Goal: Transaction & Acquisition: Purchase product/service

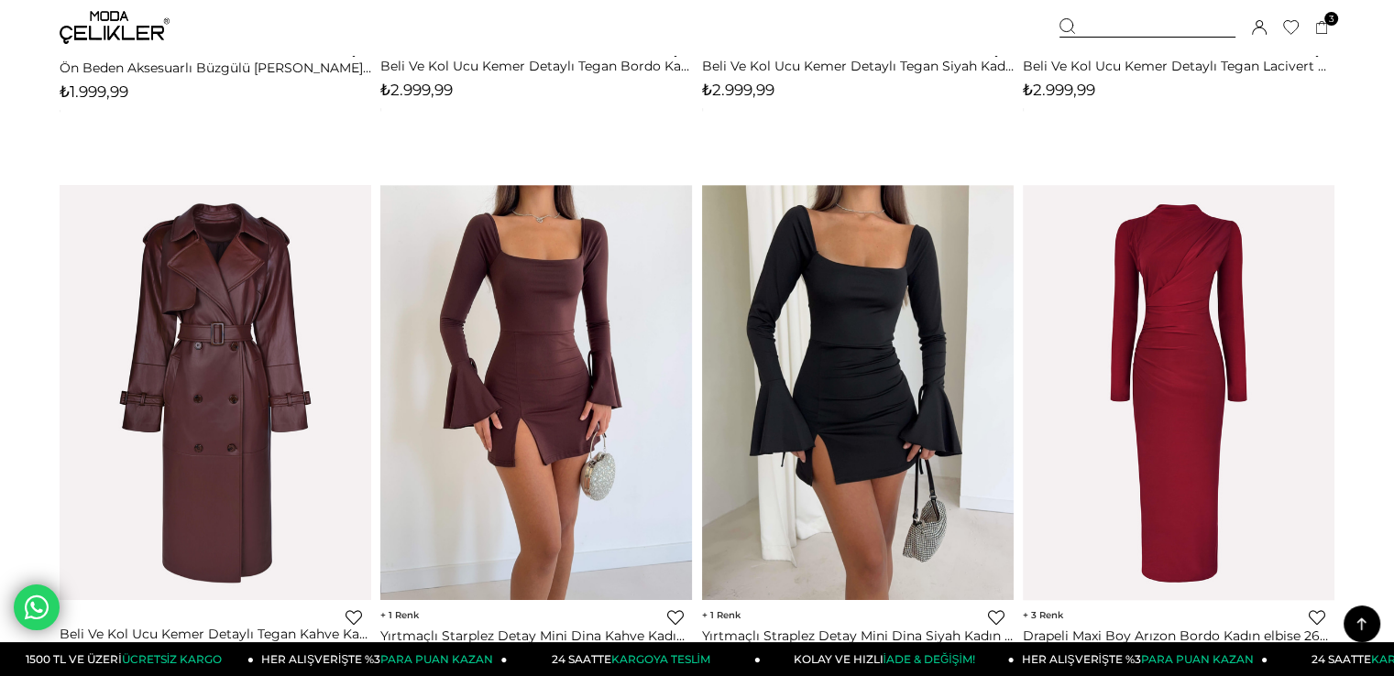
scroll to position [1796, 0]
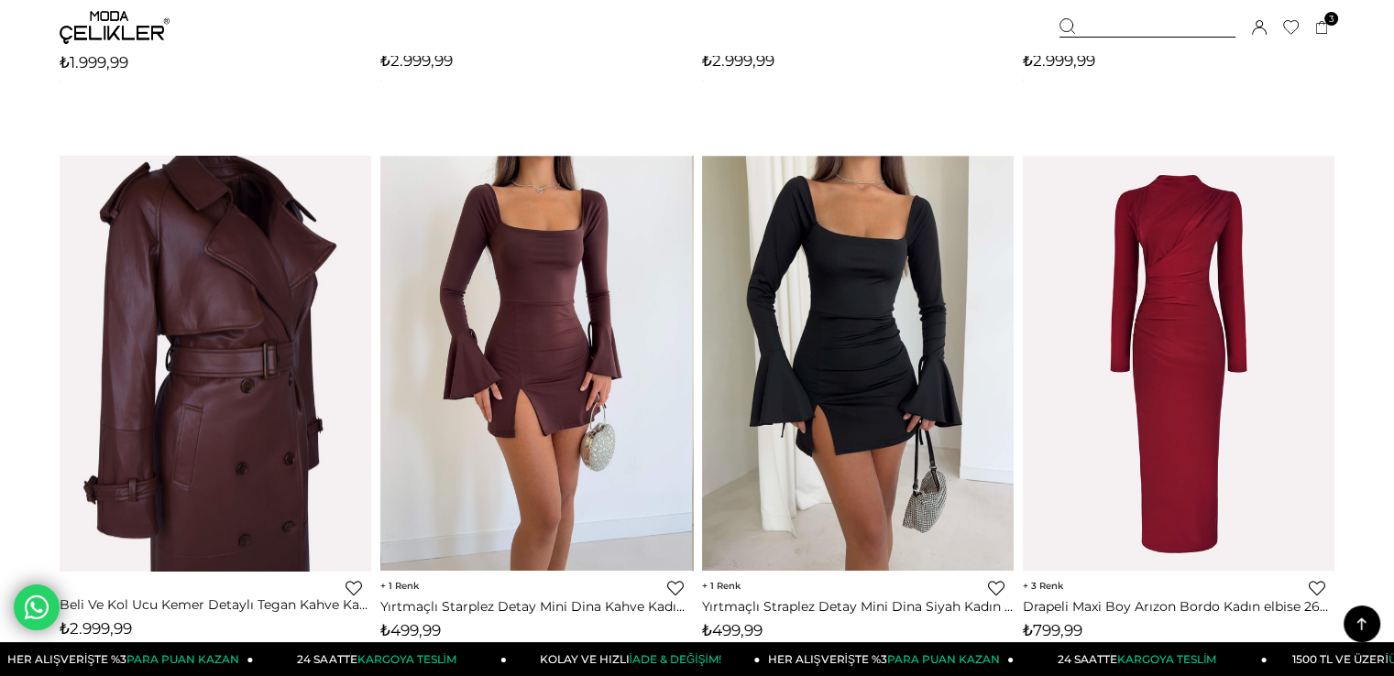
click at [222, 420] on img at bounding box center [216, 363] width 312 height 467
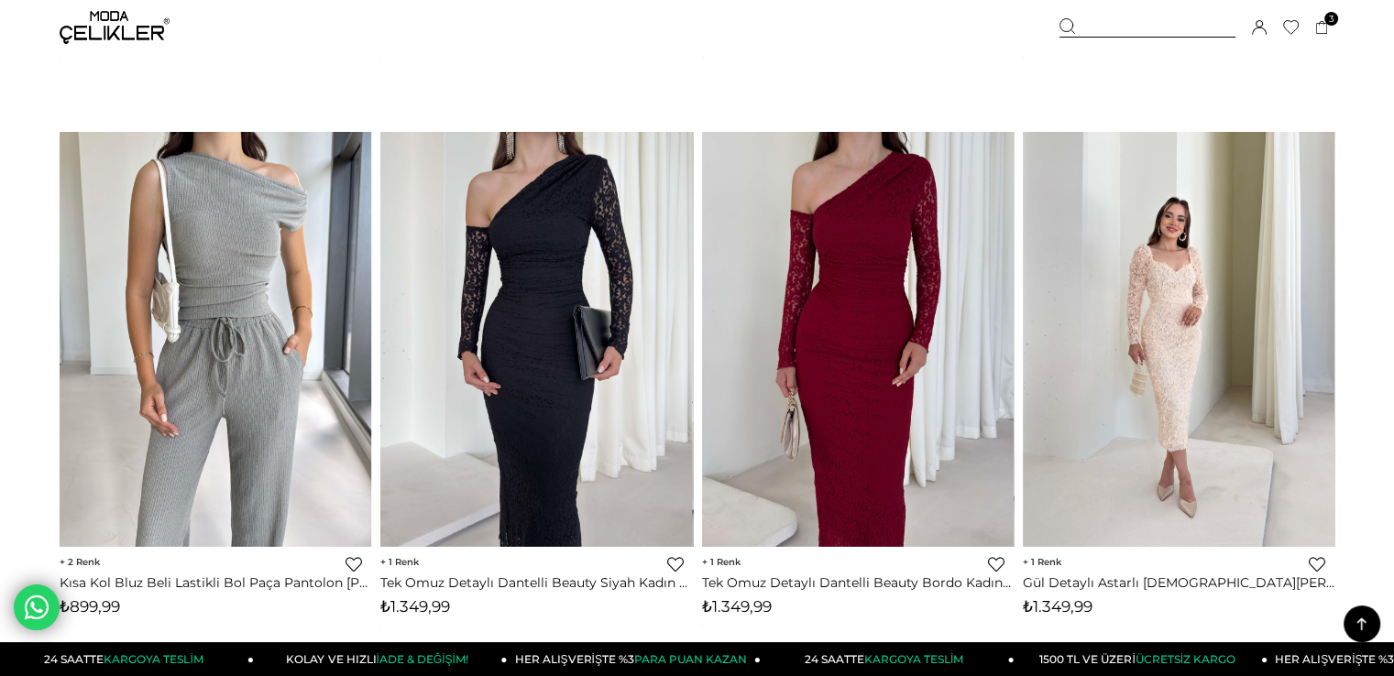
scroll to position [6315, 0]
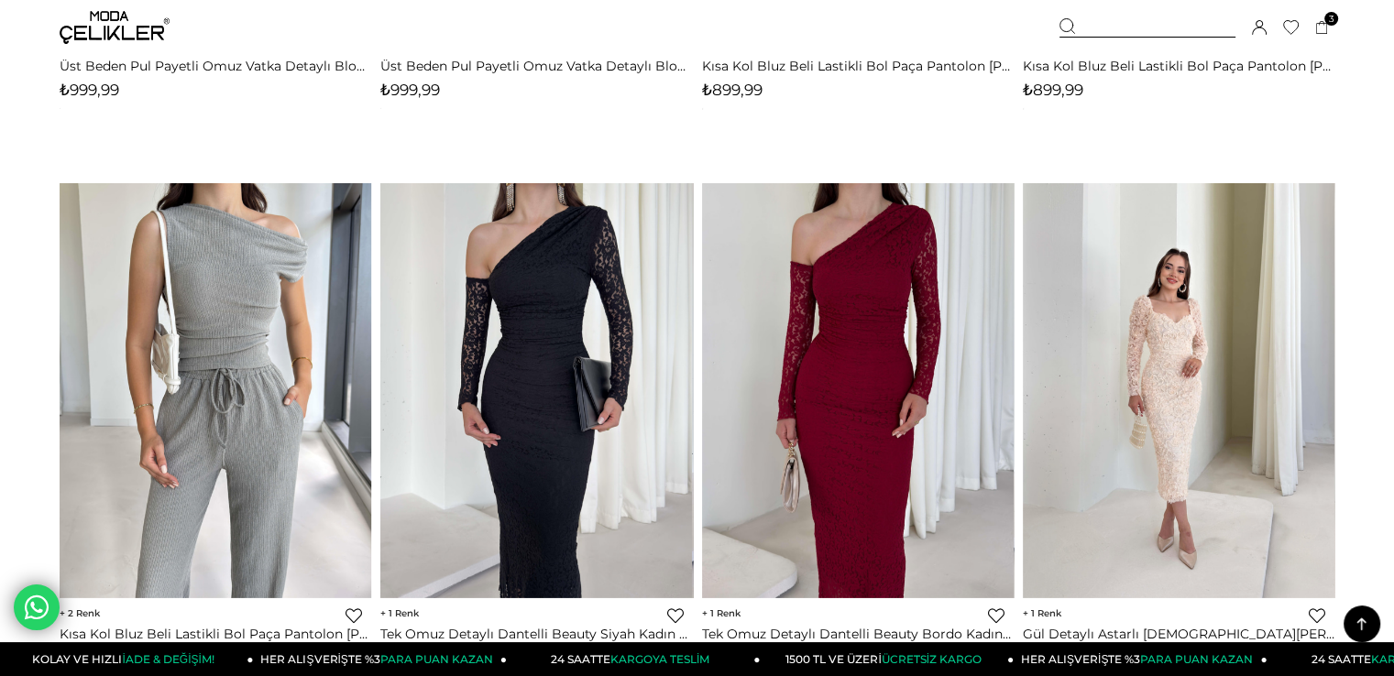
click at [677, 617] on link "Favorilere Ekle" at bounding box center [675, 616] width 16 height 16
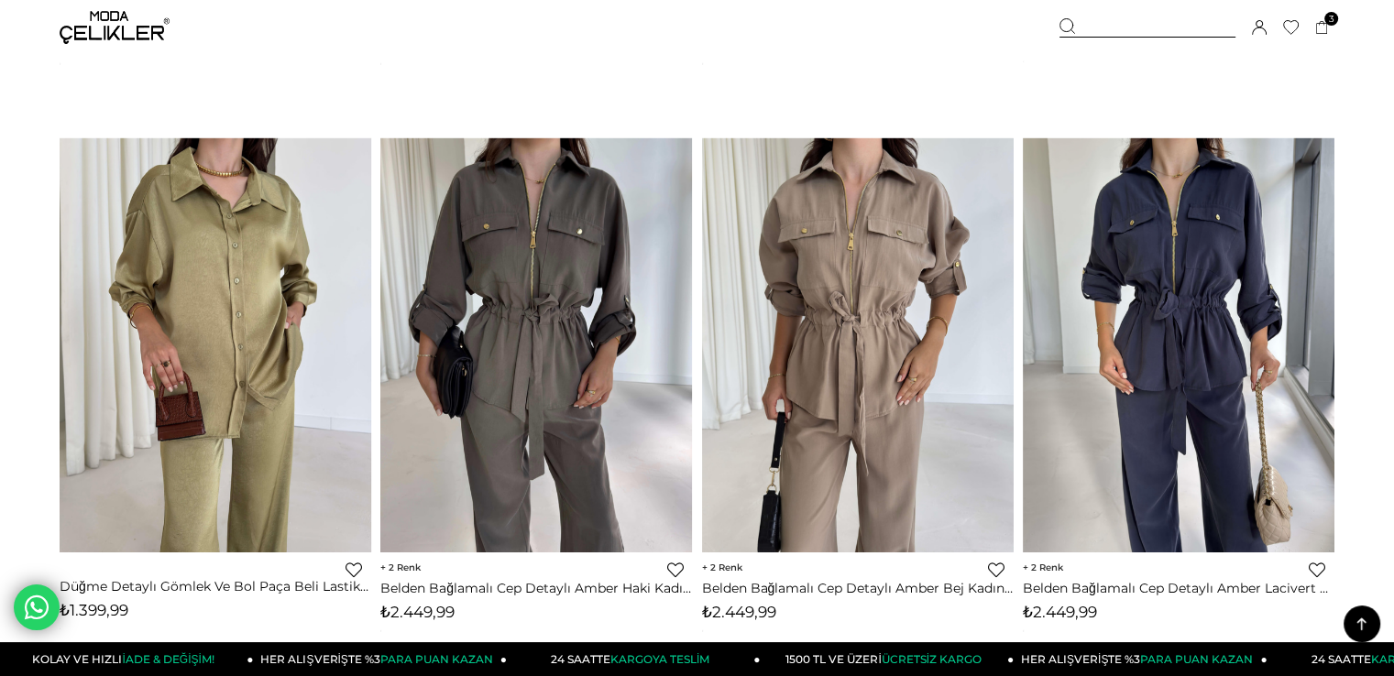
scroll to position [6384, 0]
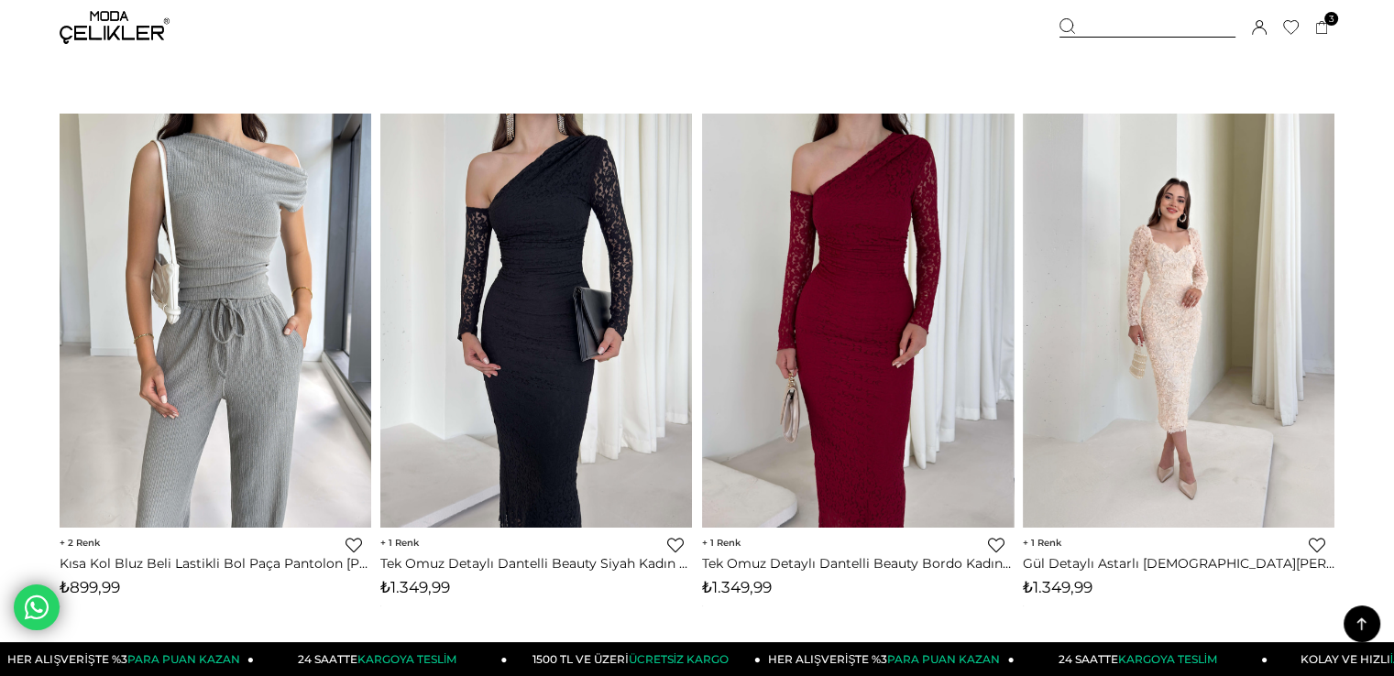
click at [678, 545] on link "Favorilere Ekle" at bounding box center [675, 545] width 16 height 16
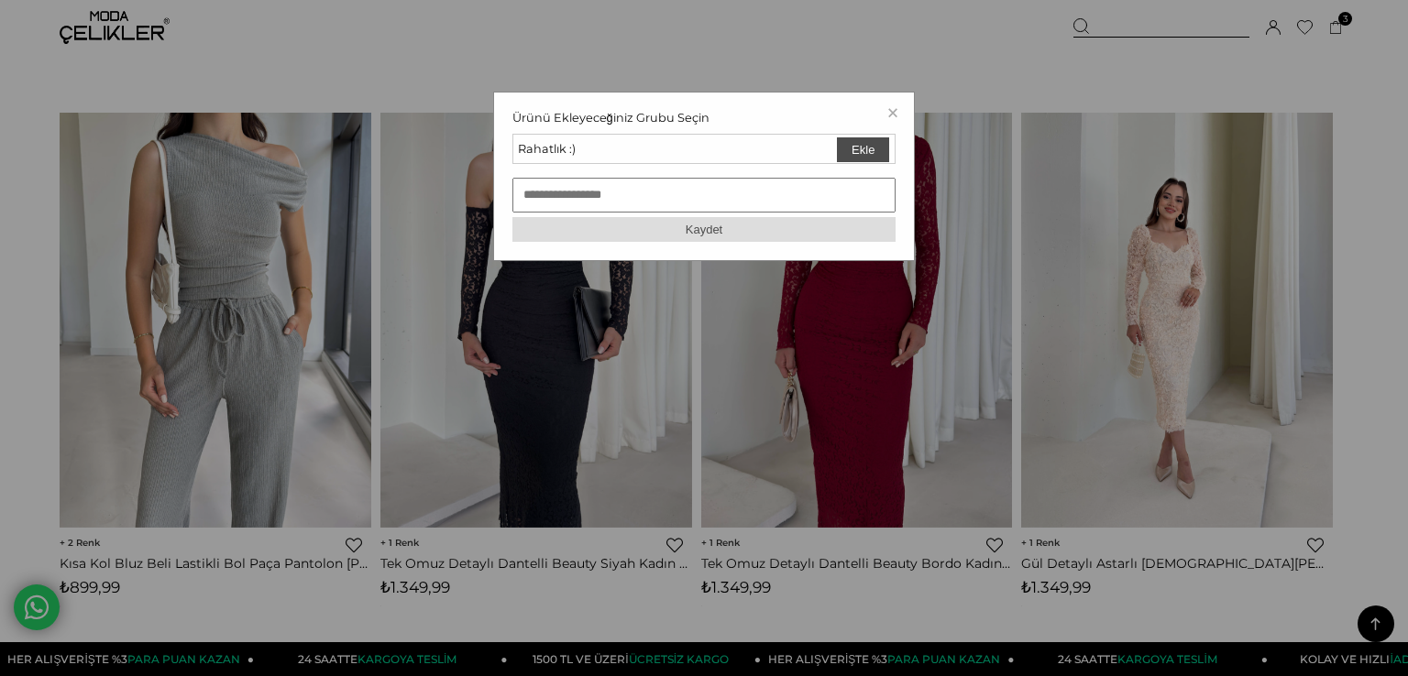
click at [869, 151] on button "Ekle" at bounding box center [863, 149] width 52 height 25
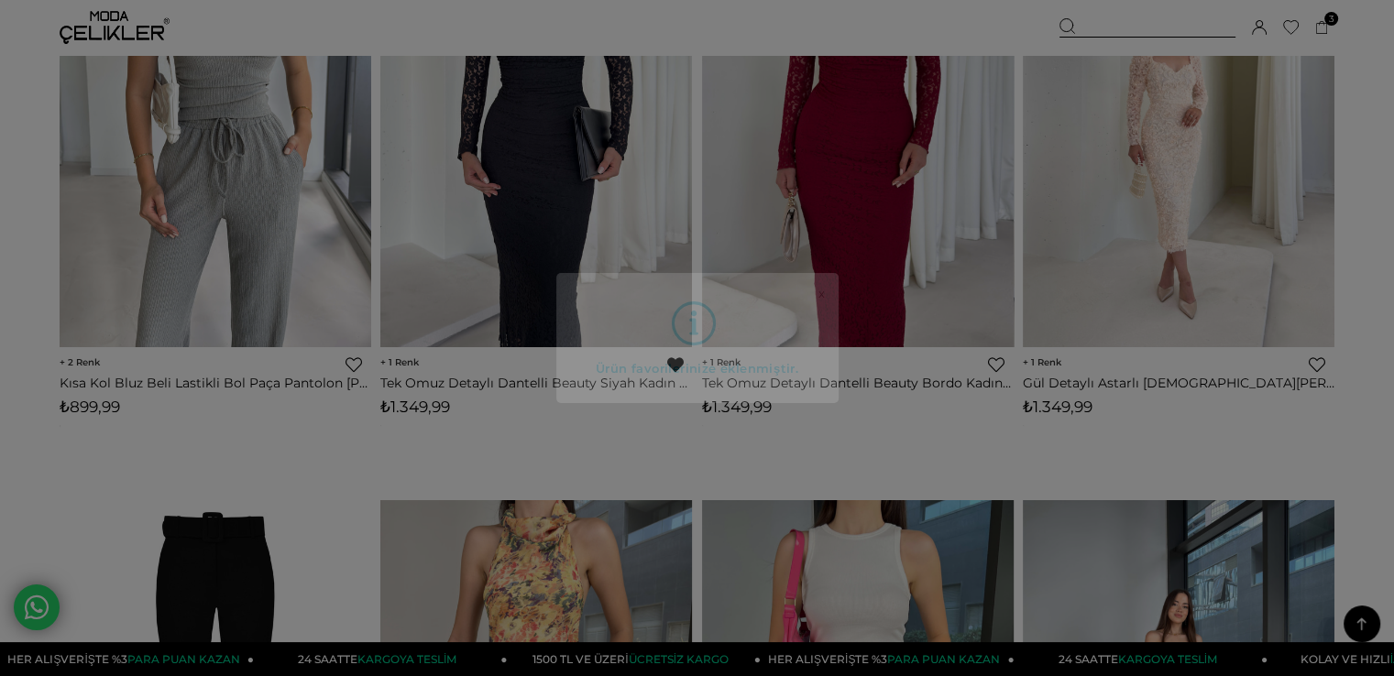
scroll to position [6568, 0]
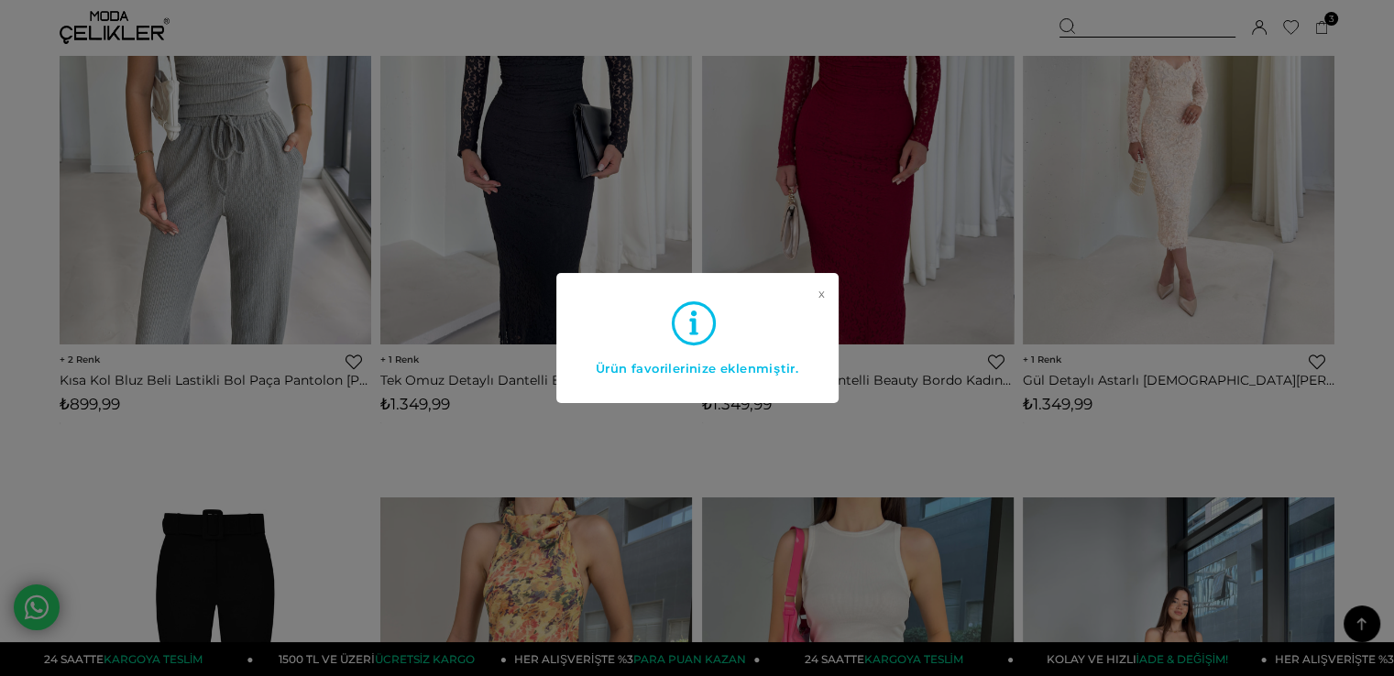
click at [815, 298] on div "x Ürün favorilerinize eklenmiştir." at bounding box center [696, 338] width 282 height 130
click at [818, 289] on link "x" at bounding box center [821, 323] width 6 height 73
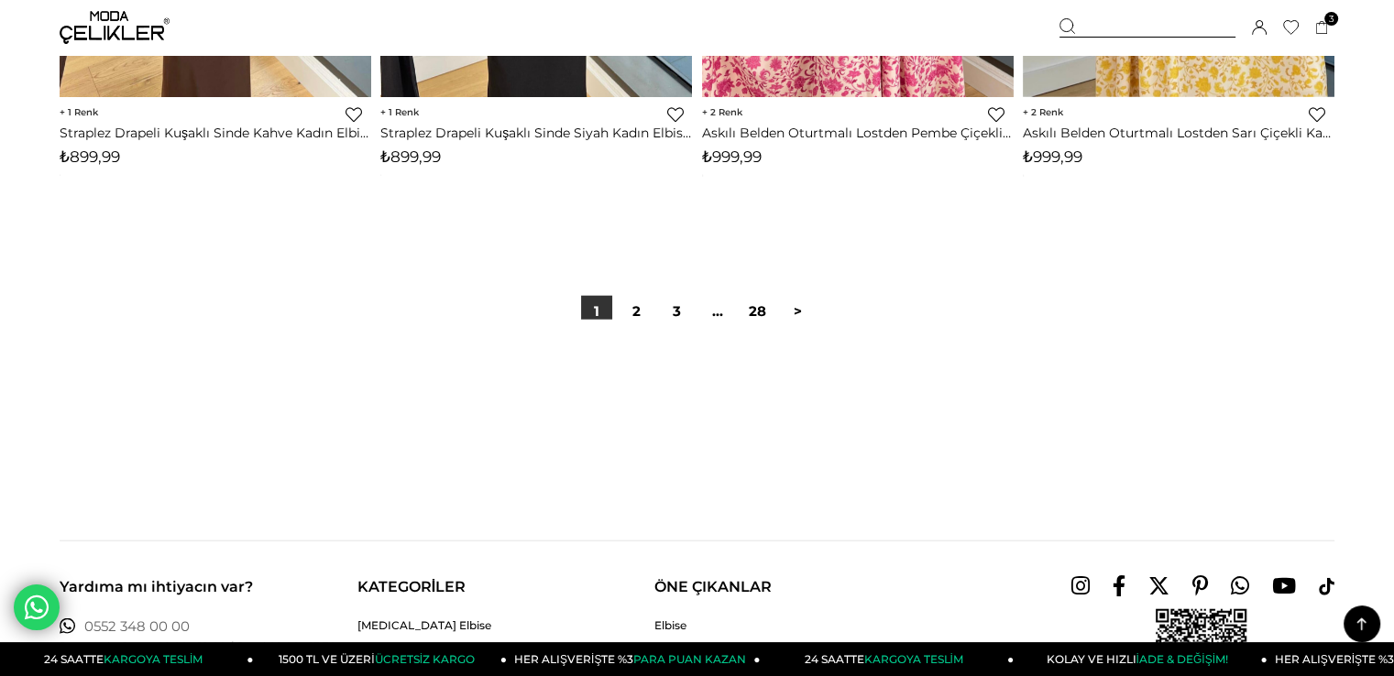
scroll to position [11401, 0]
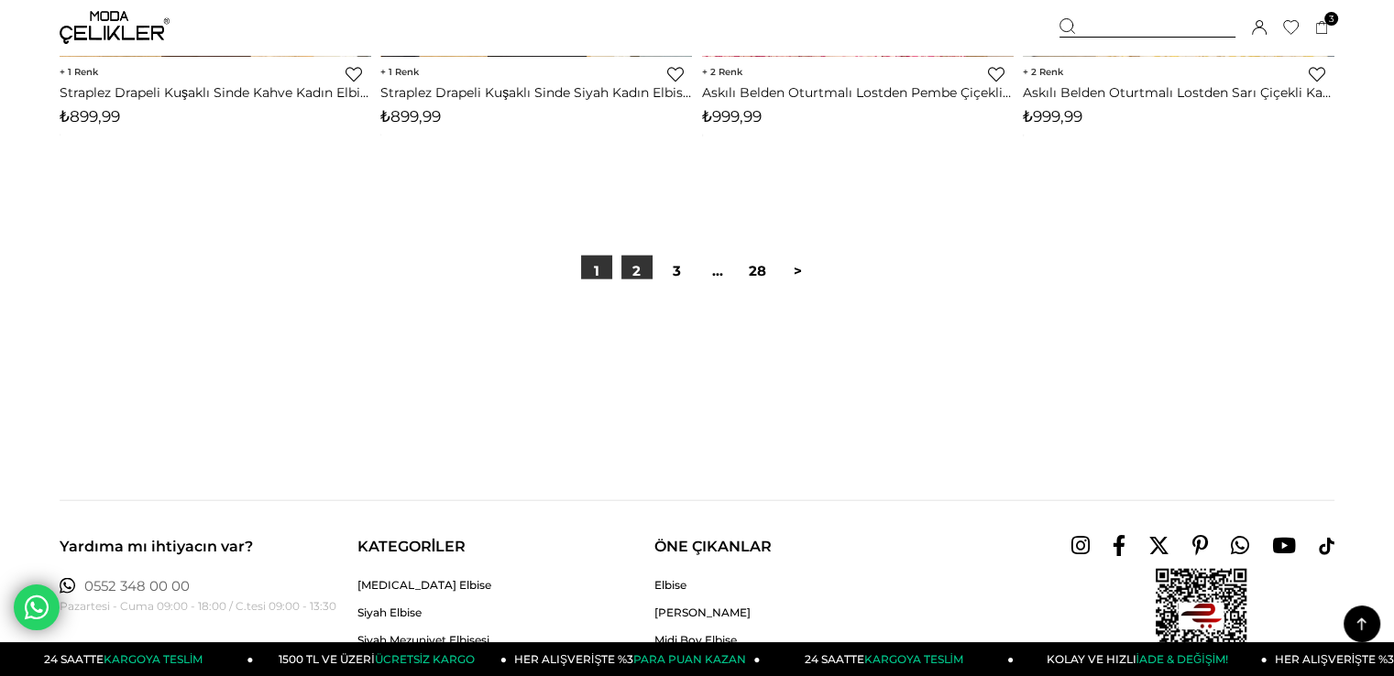
click at [631, 266] on link "2" at bounding box center [636, 271] width 31 height 31
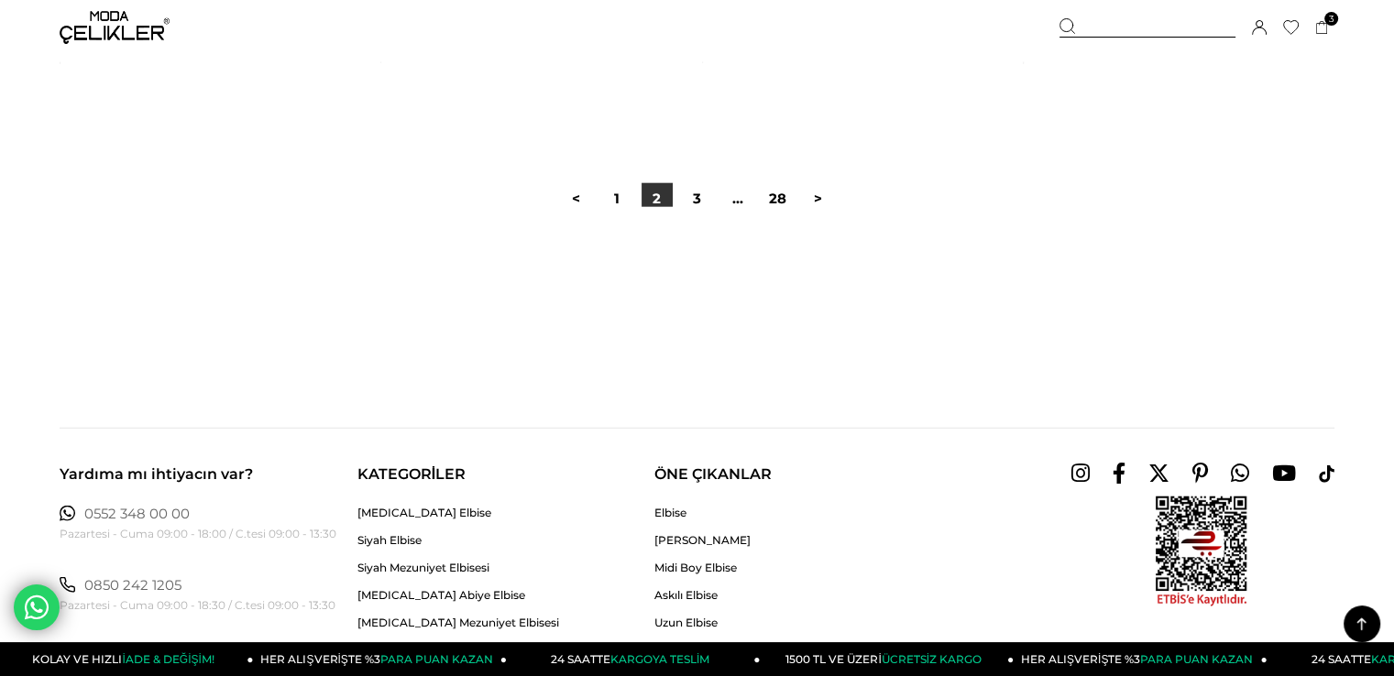
scroll to position [11511, 0]
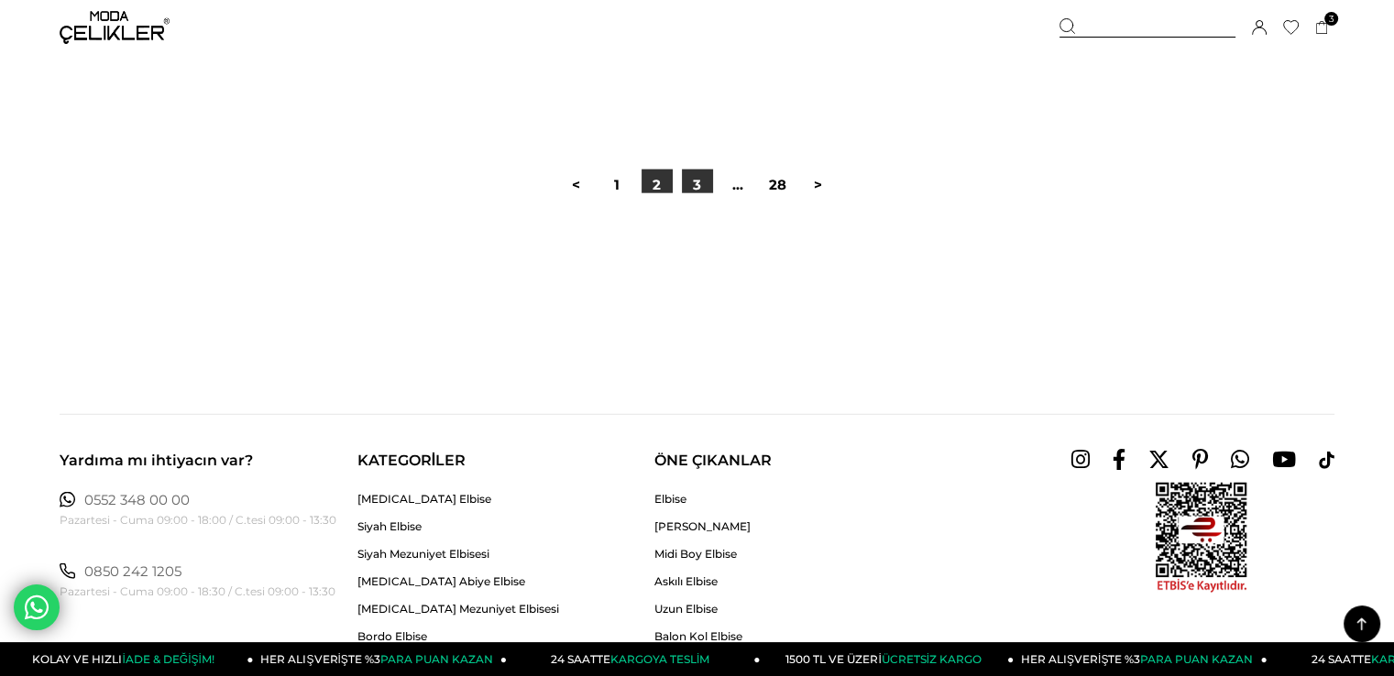
click at [700, 181] on link "3" at bounding box center [697, 185] width 31 height 31
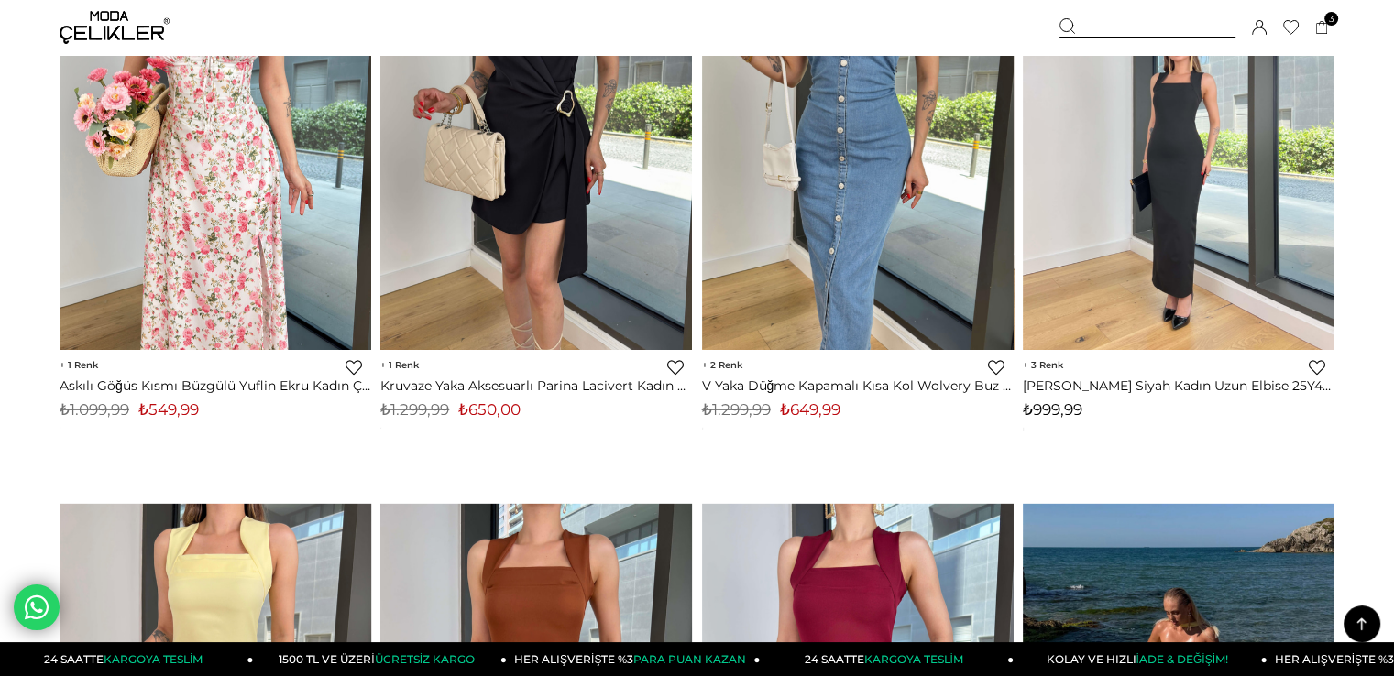
scroll to position [5316, 0]
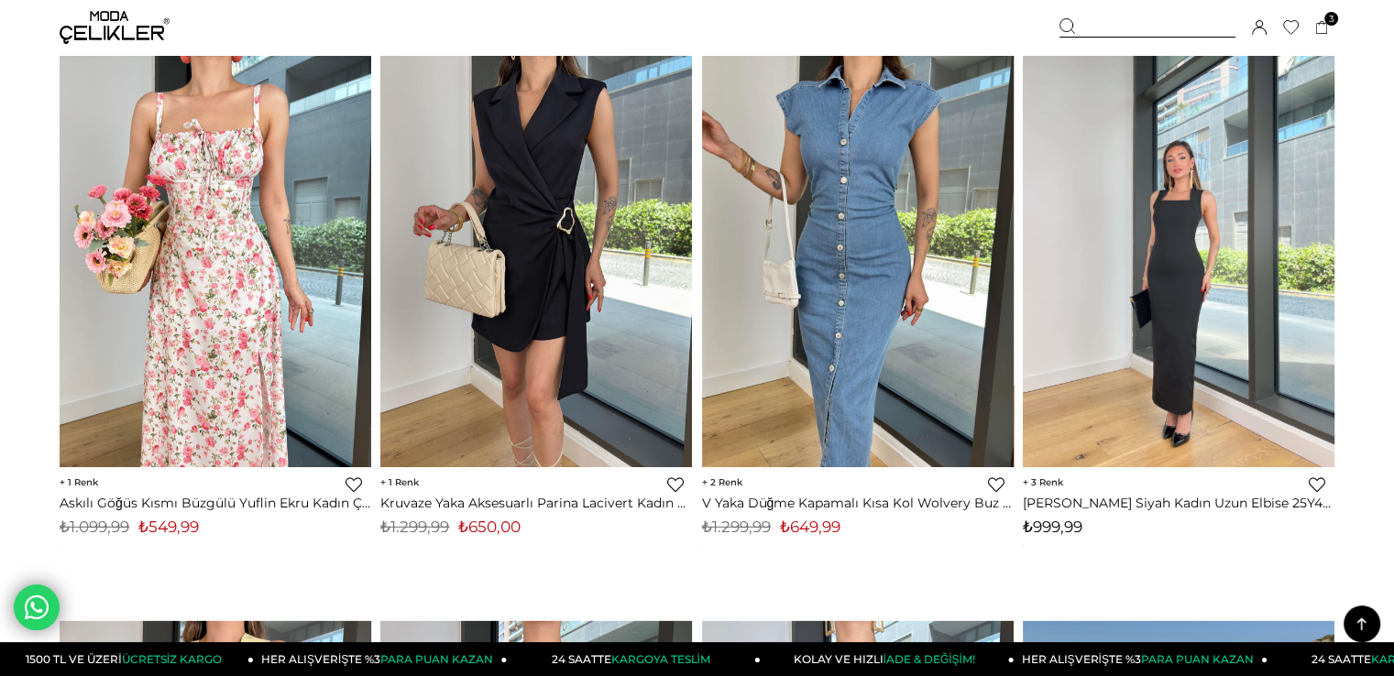
click at [1204, 325] on img at bounding box center [1179, 259] width 312 height 415
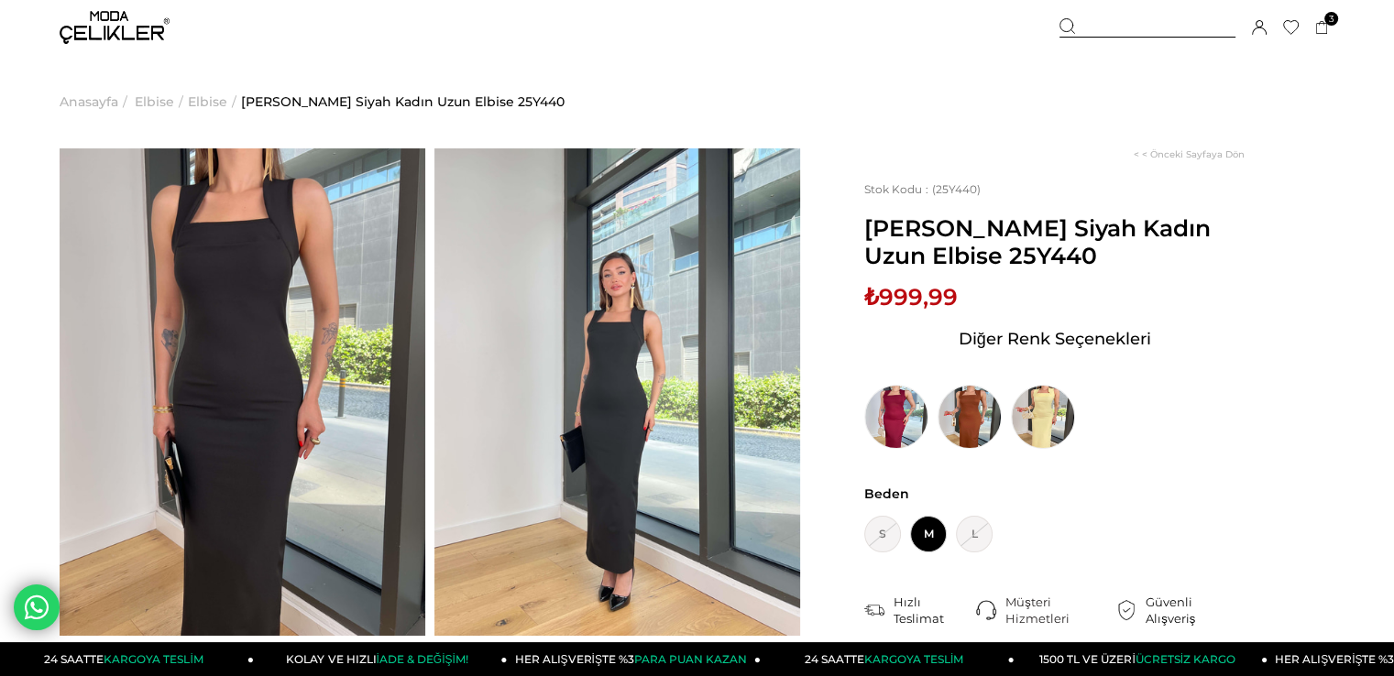
click at [627, 450] on img at bounding box center [617, 392] width 366 height 488
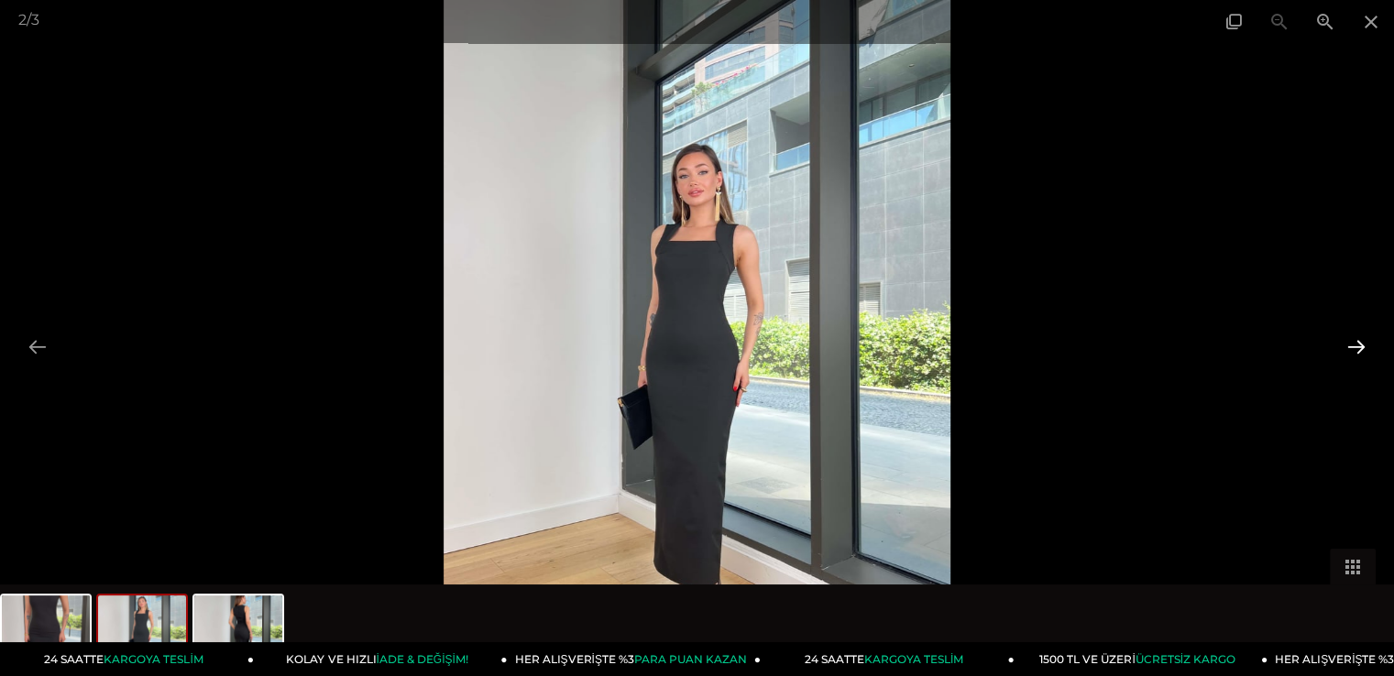
click at [1349, 341] on button at bounding box center [1356, 347] width 38 height 36
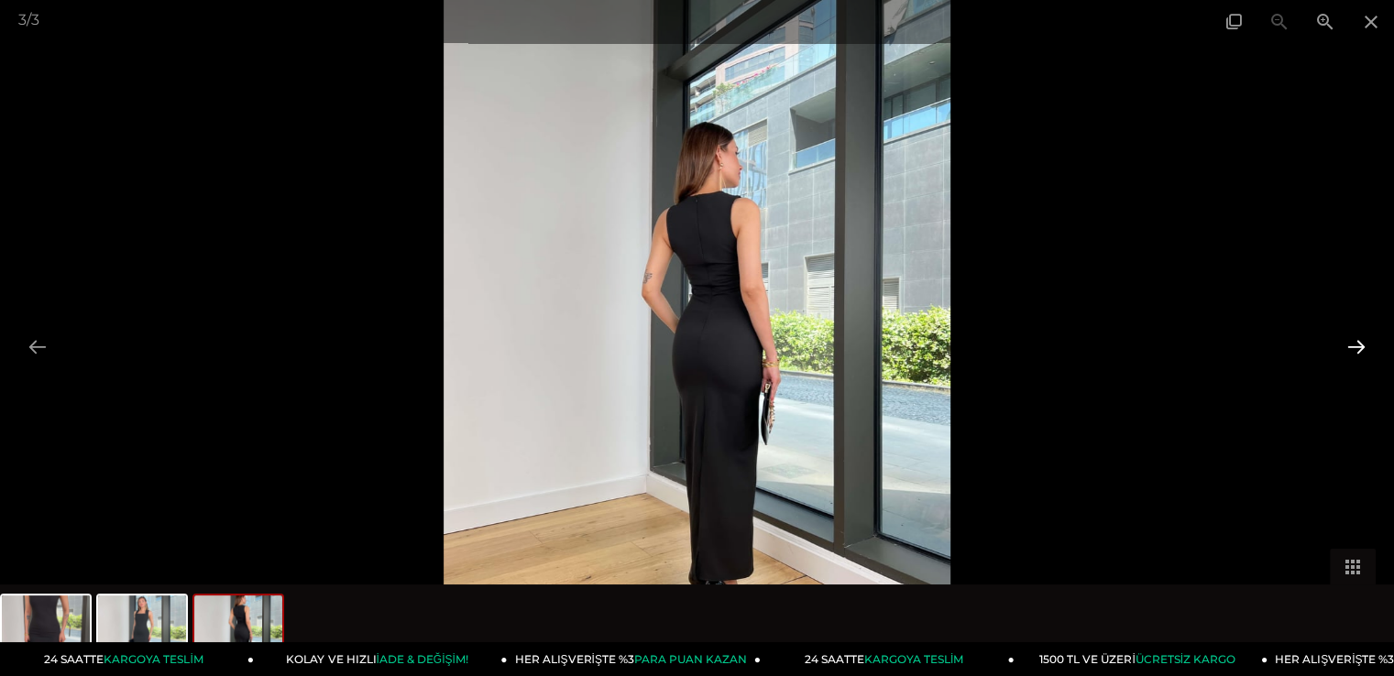
click at [1352, 341] on button at bounding box center [1356, 347] width 38 height 36
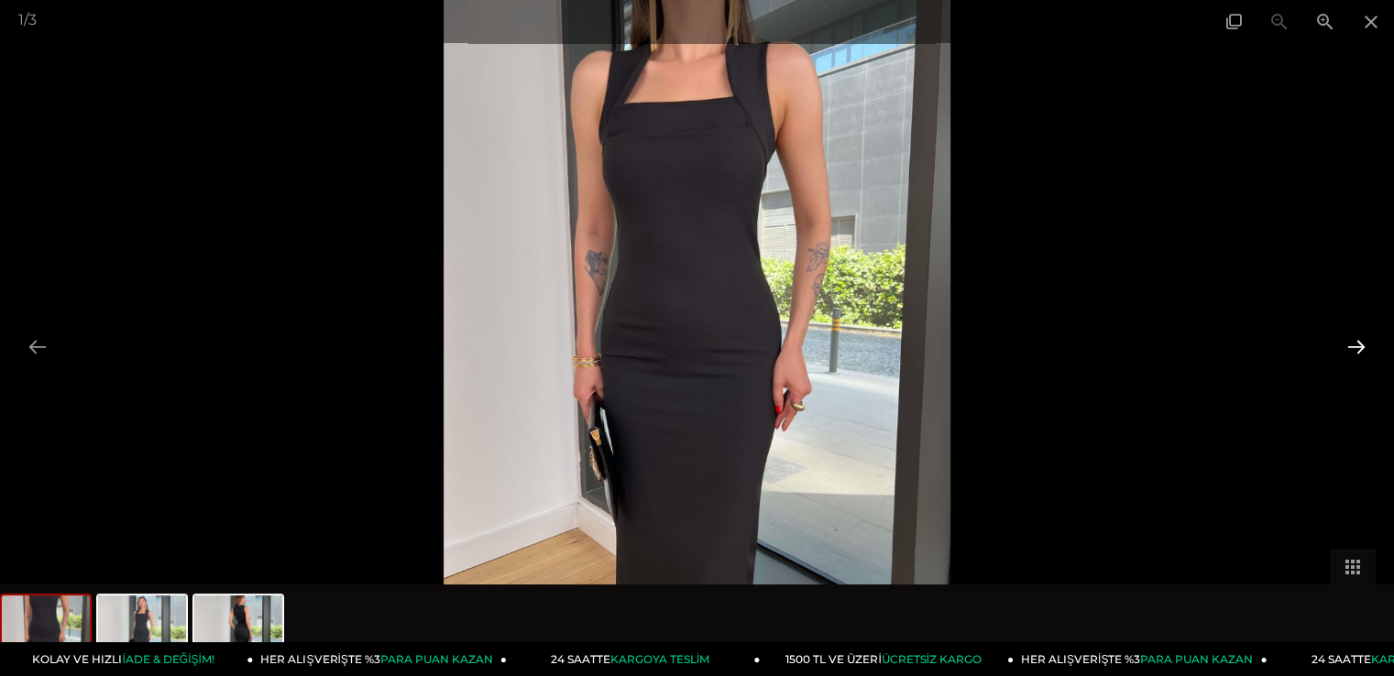
click at [1352, 341] on button at bounding box center [1356, 347] width 38 height 36
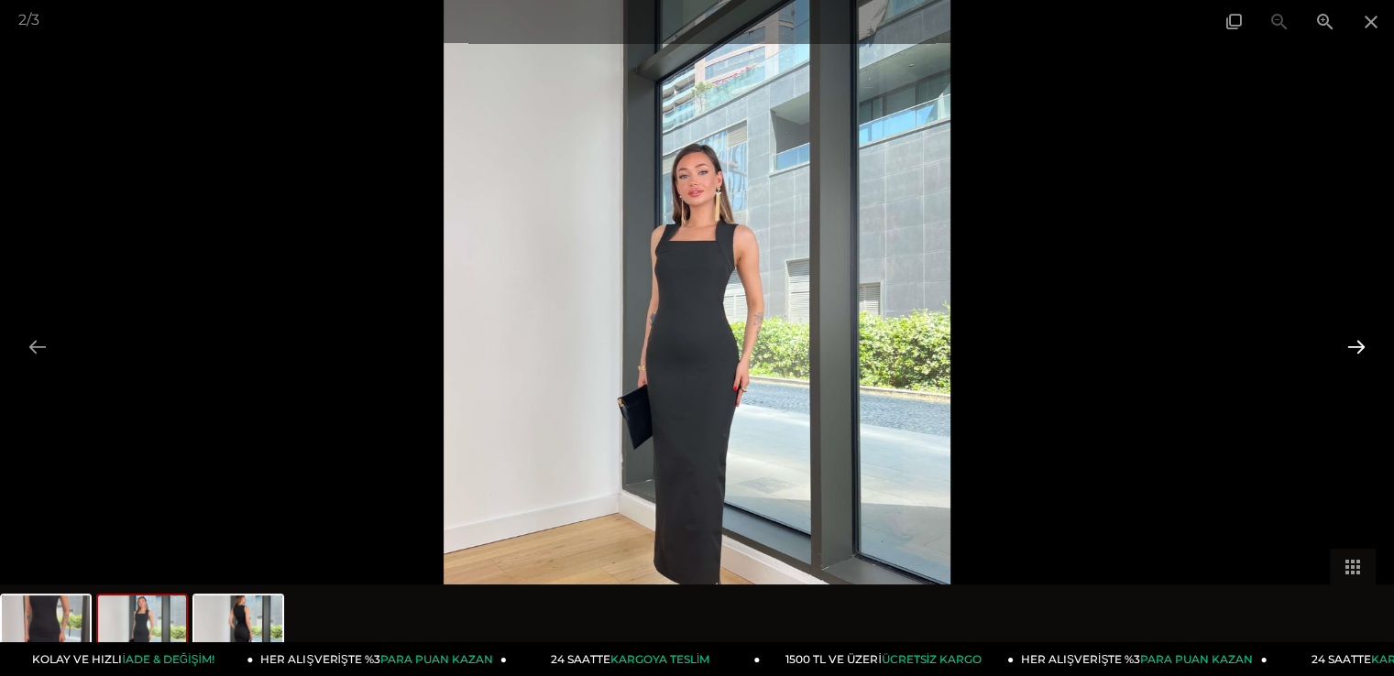
click at [1352, 341] on button at bounding box center [1356, 347] width 38 height 36
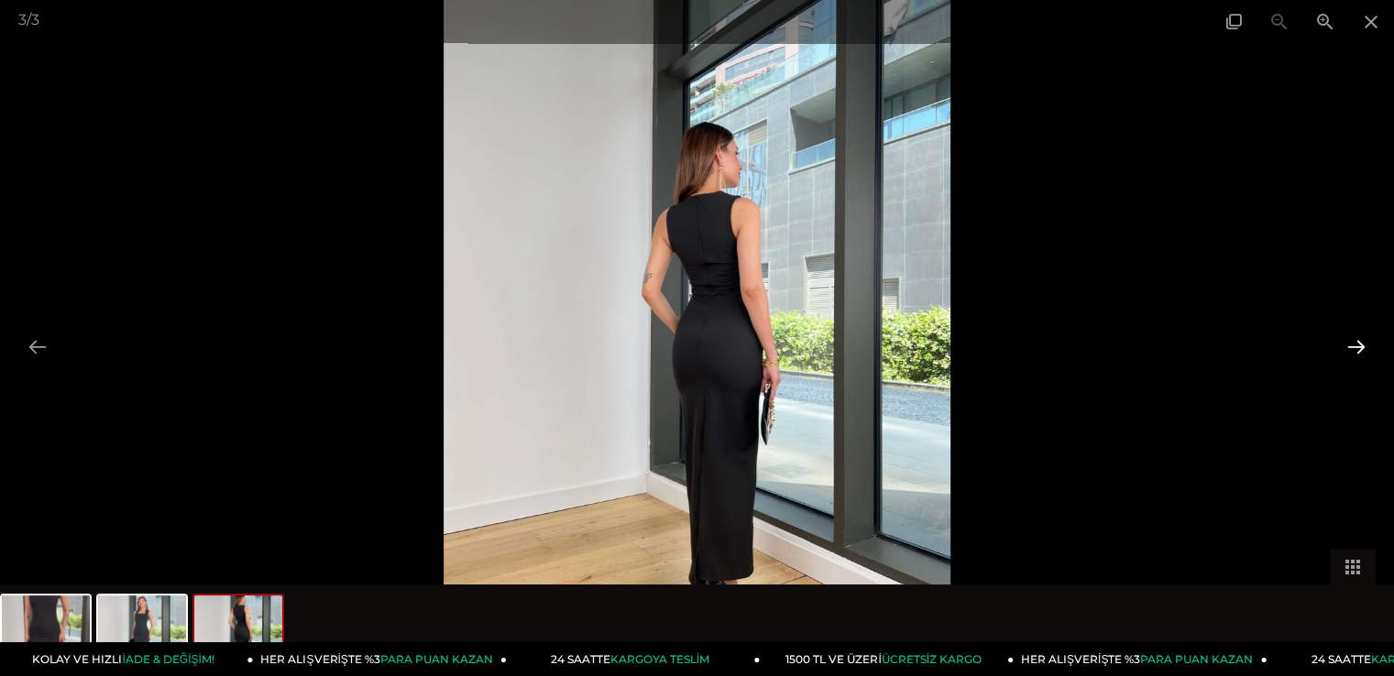
click at [1352, 341] on button at bounding box center [1356, 347] width 38 height 36
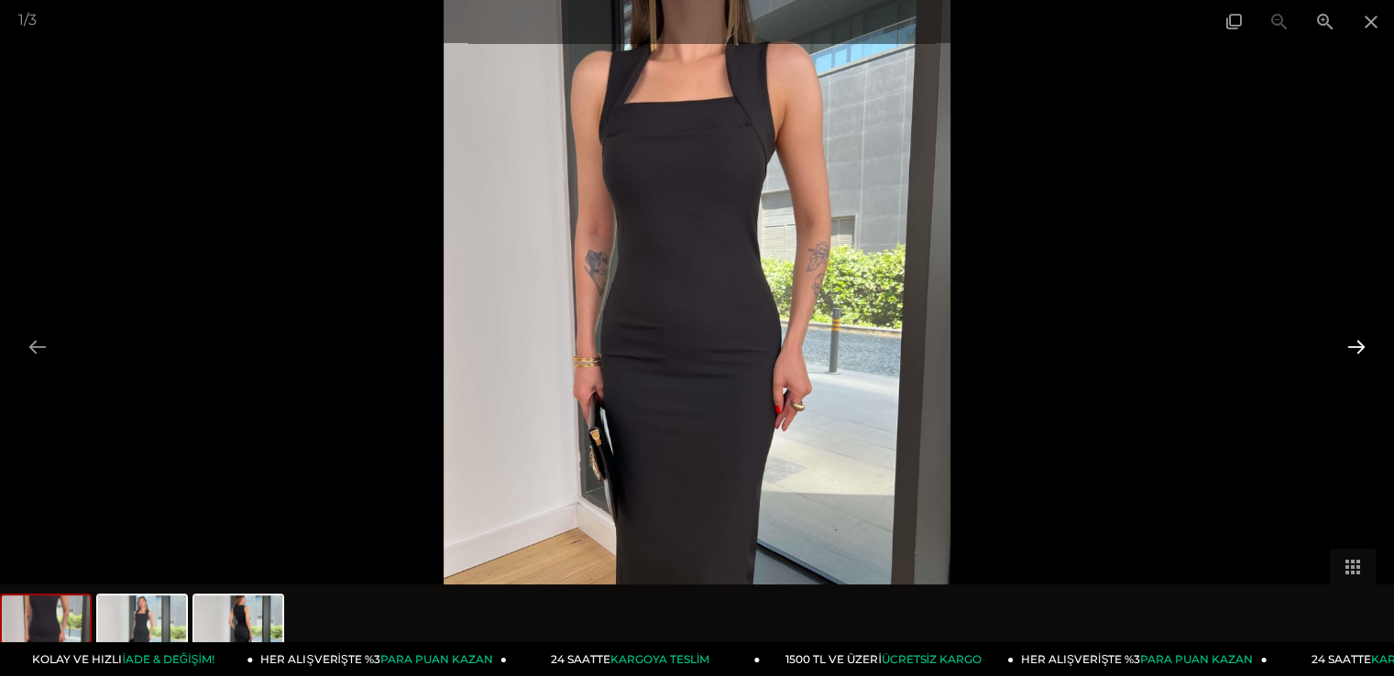
click at [1352, 341] on button at bounding box center [1356, 347] width 38 height 36
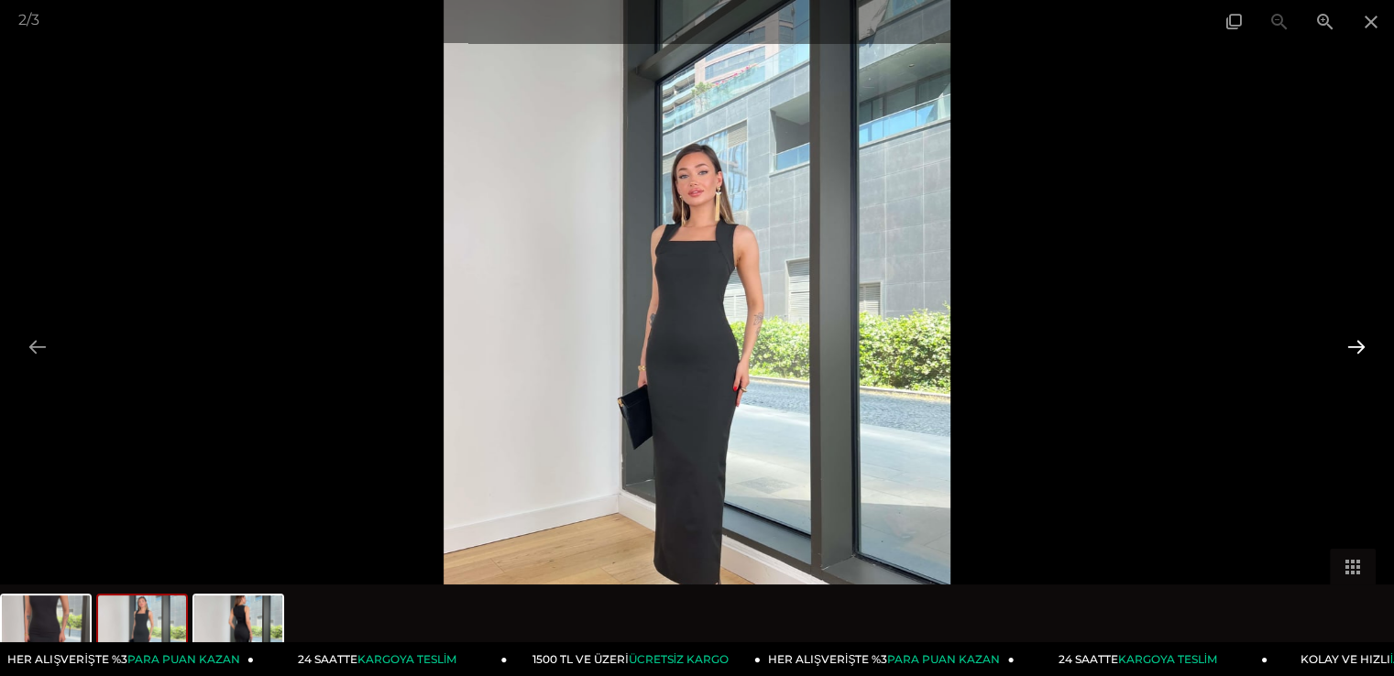
click at [1352, 341] on button at bounding box center [1356, 347] width 38 height 36
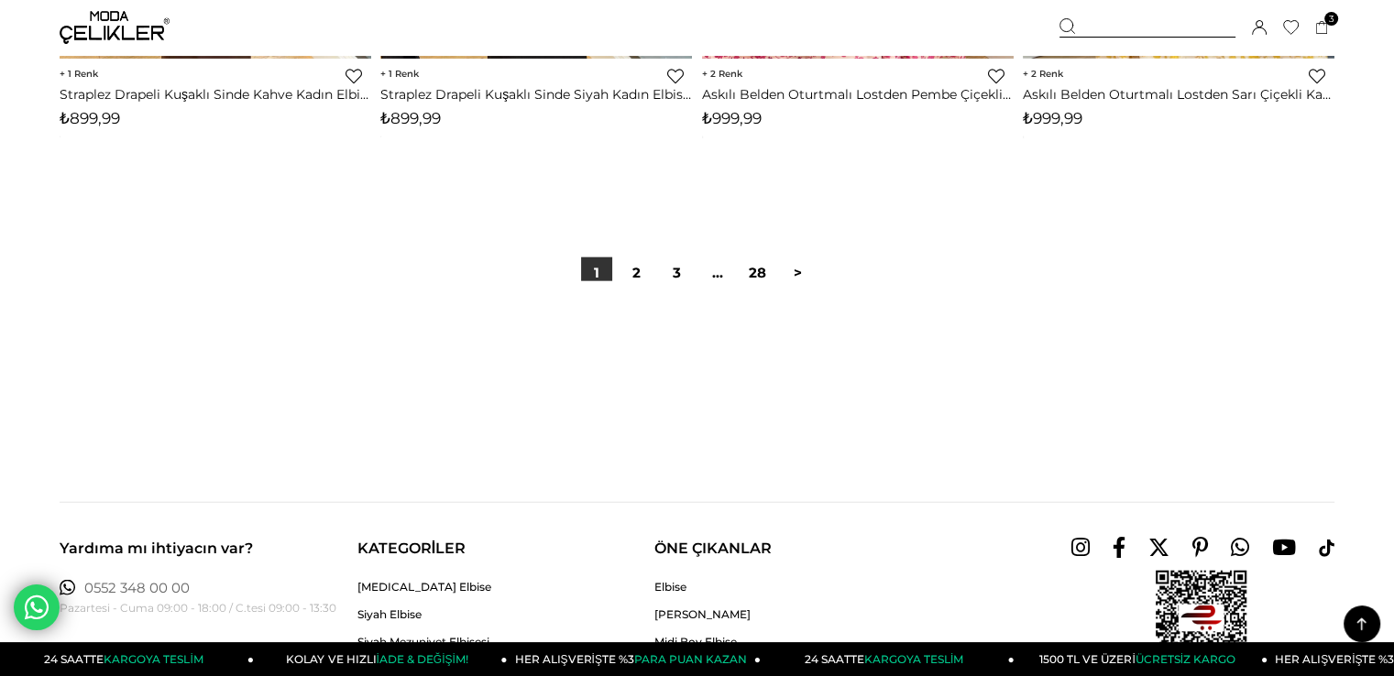
scroll to position [11359, 0]
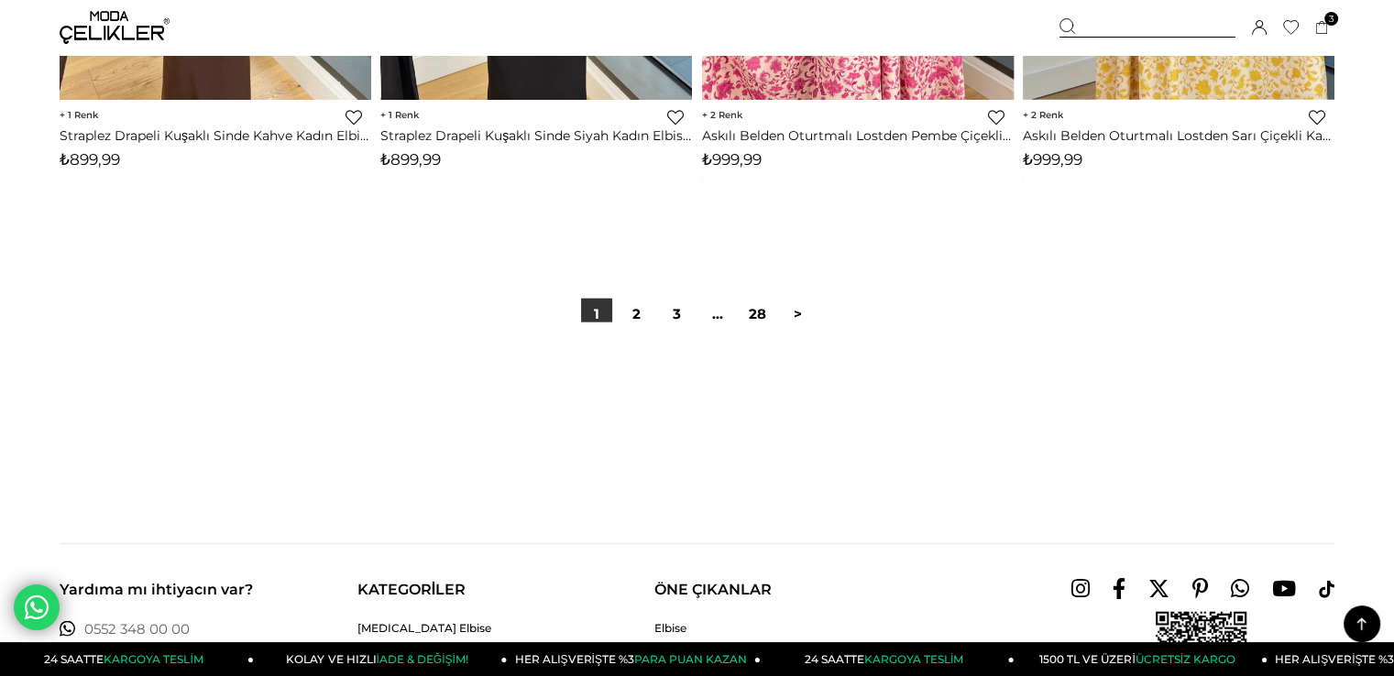
click at [110, 20] on img at bounding box center [115, 27] width 110 height 33
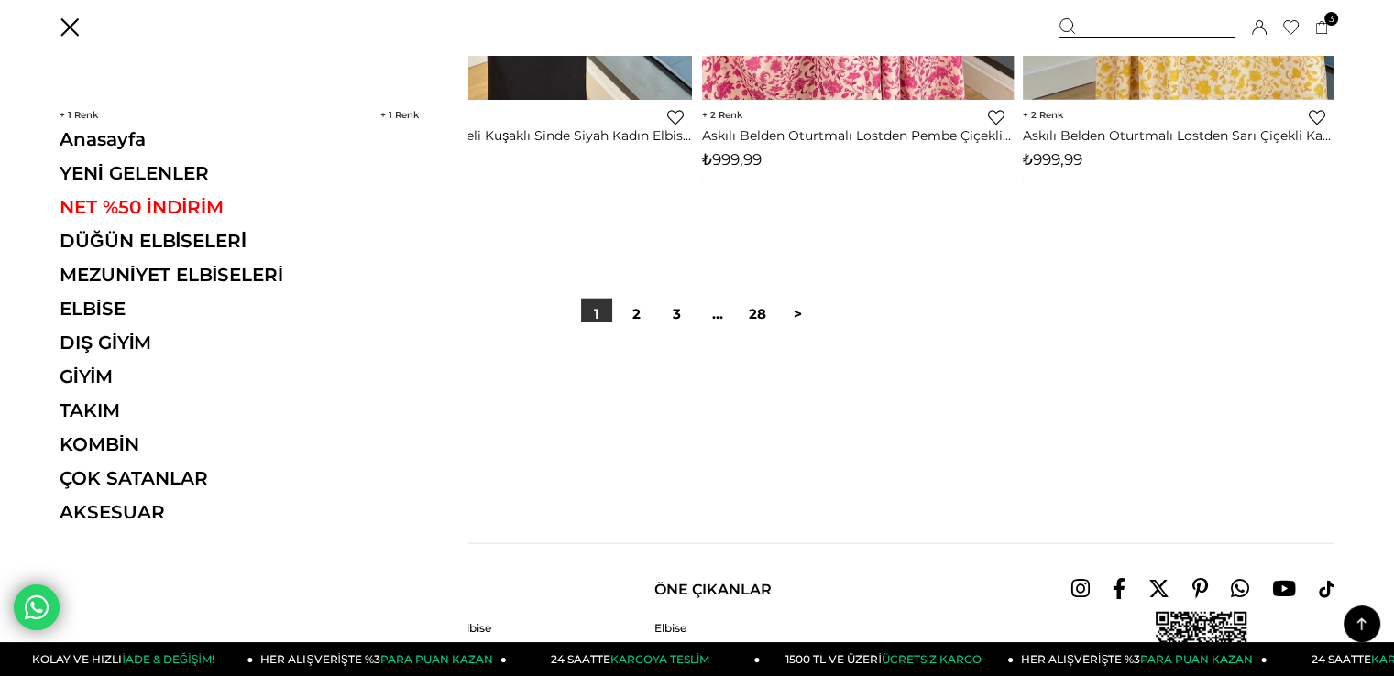
scroll to position [1533, 0]
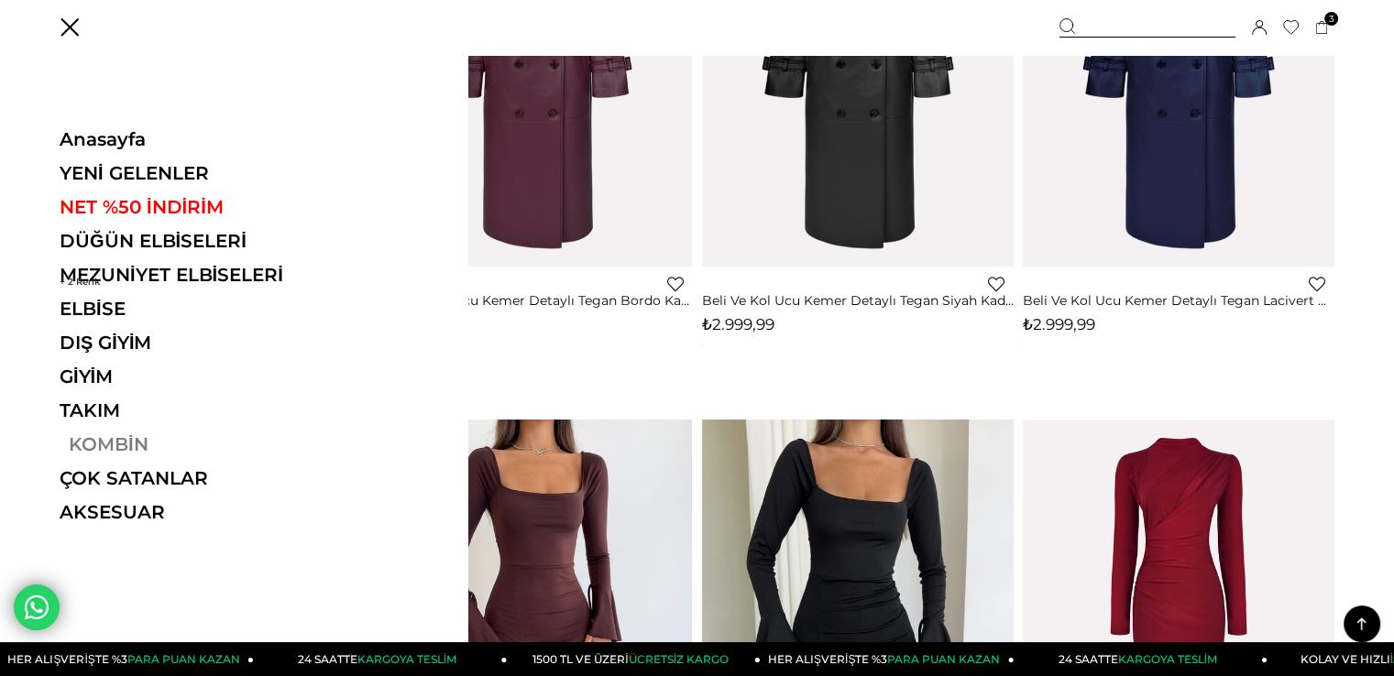
click at [117, 440] on link "KOMBİN" at bounding box center [186, 444] width 252 height 22
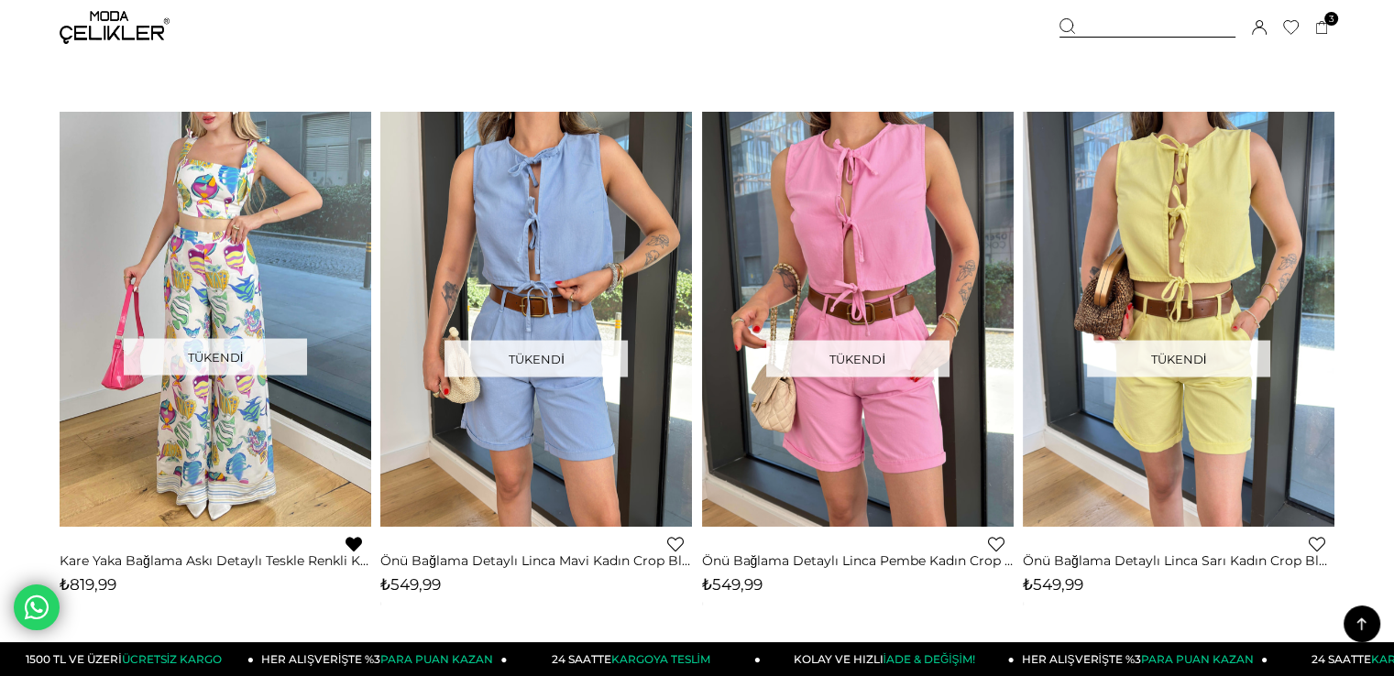
scroll to position [3541, 0]
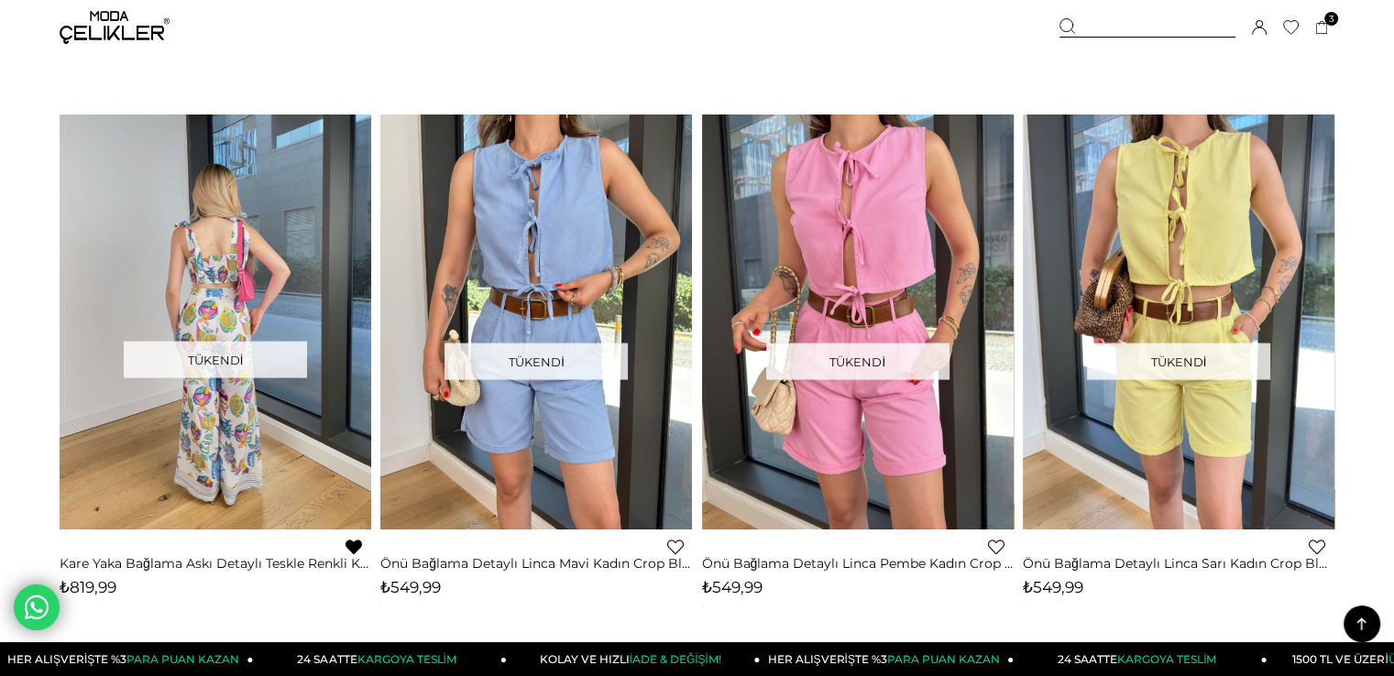
click at [257, 246] on div at bounding box center [216, 322] width 936 height 414
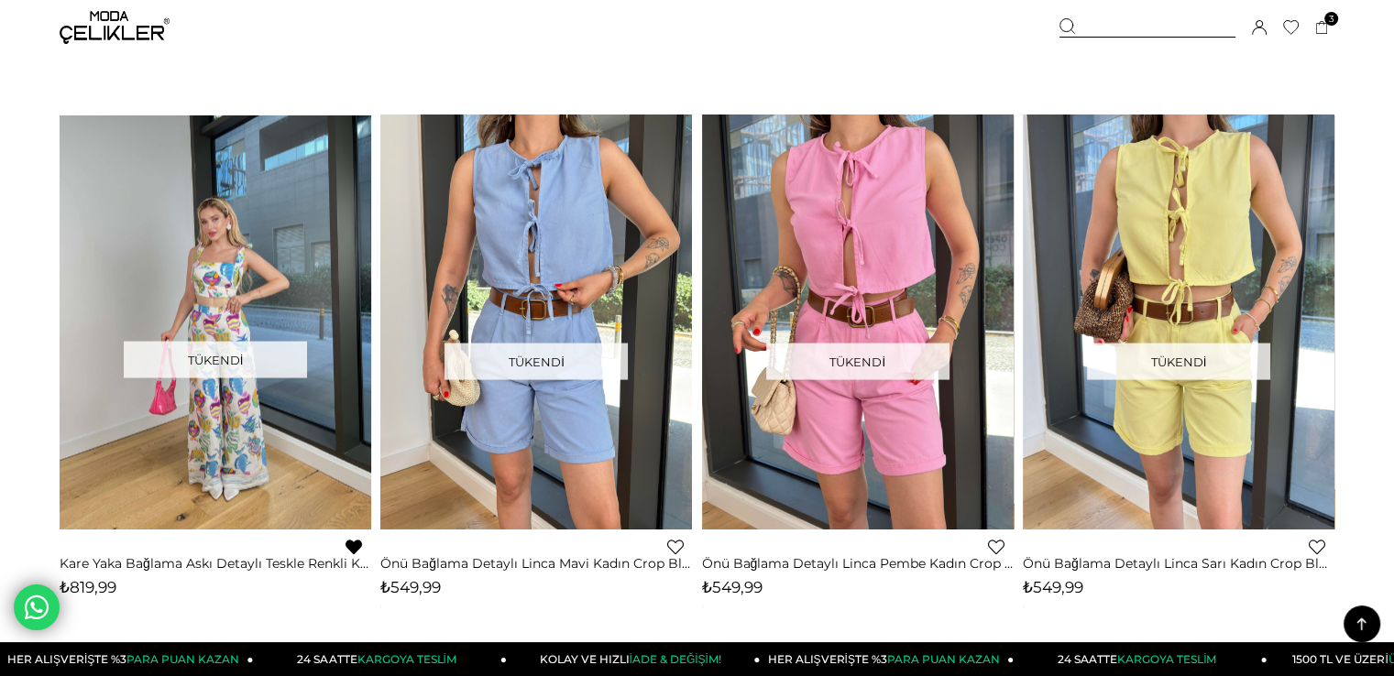
click at [224, 253] on img at bounding box center [216, 322] width 312 height 425
click at [209, 263] on img at bounding box center [216, 322] width 312 height 425
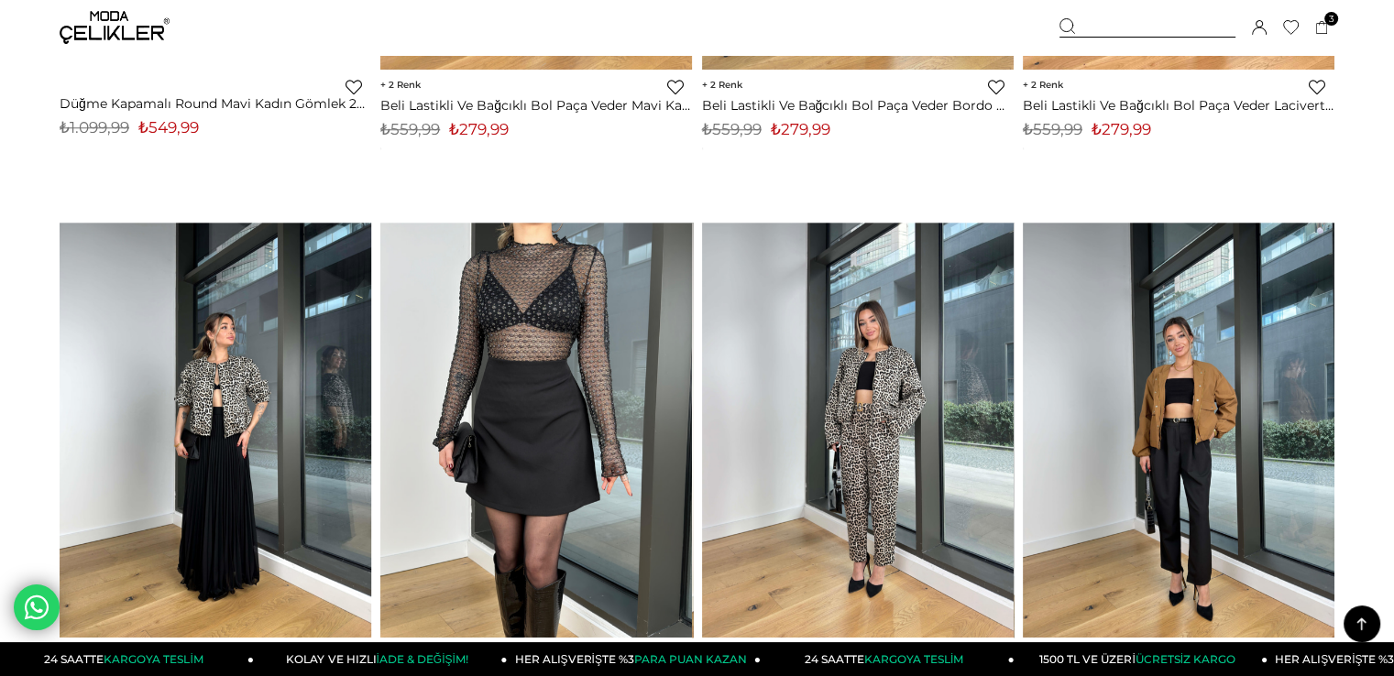
scroll to position [1151, 0]
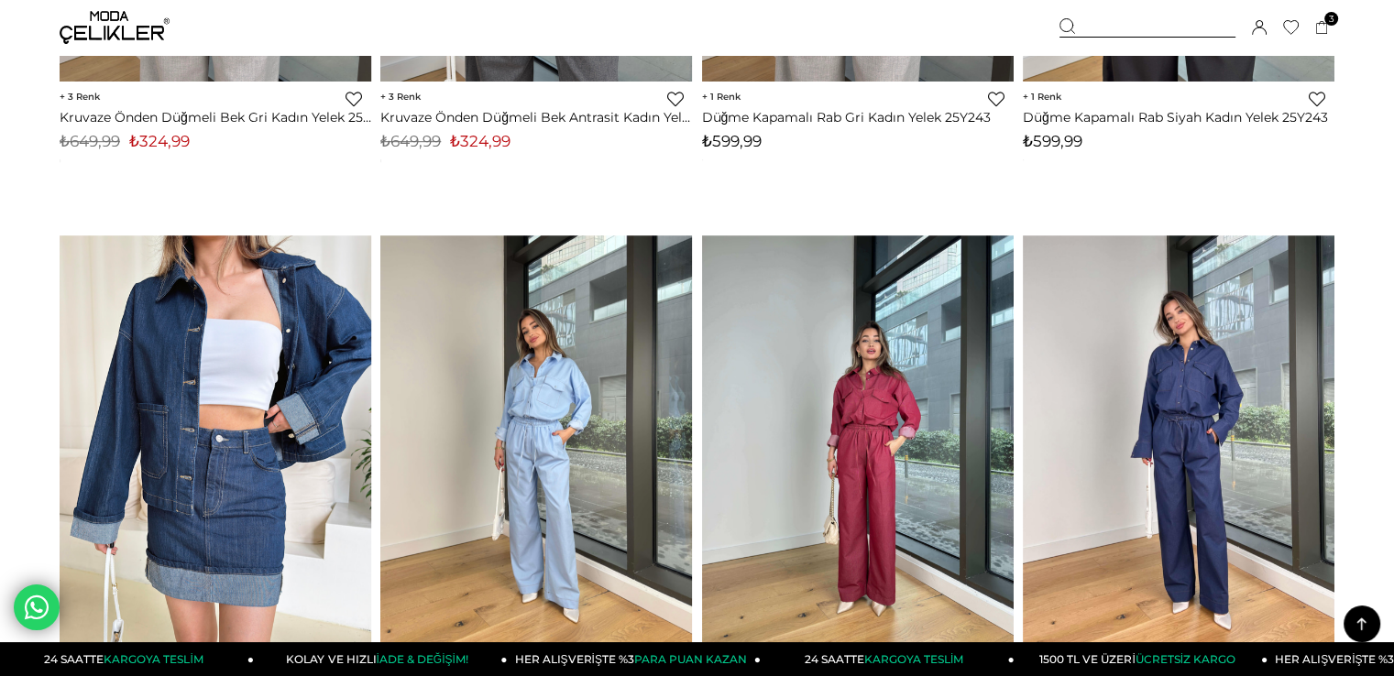
click at [119, 27] on img at bounding box center [115, 27] width 110 height 33
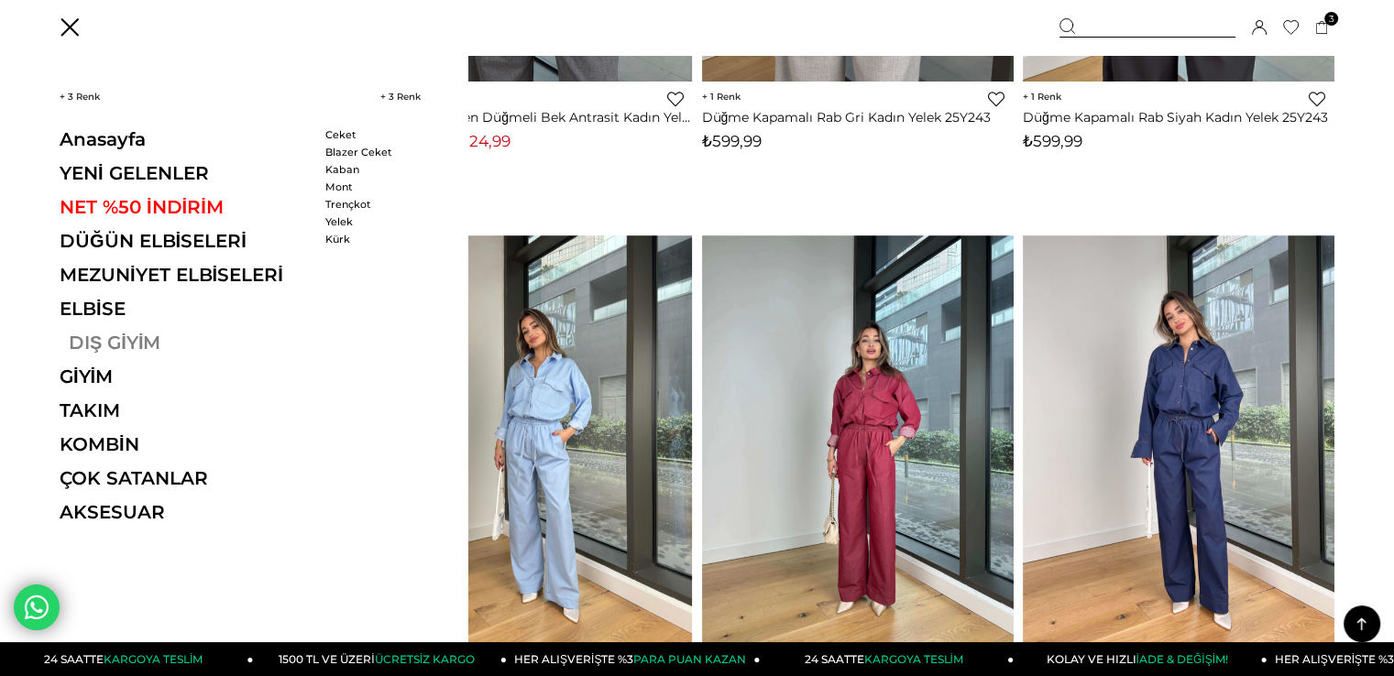
drag, startPoint x: 356, startPoint y: 260, endPoint x: 204, endPoint y: 344, distance: 172.7
click at [242, 332] on li "DIŞ GİYİM DIŞ GİYİM Ceket Blazer Ceket Kaban Mont Trençkot Yelek Kürk" at bounding box center [186, 343] width 252 height 22
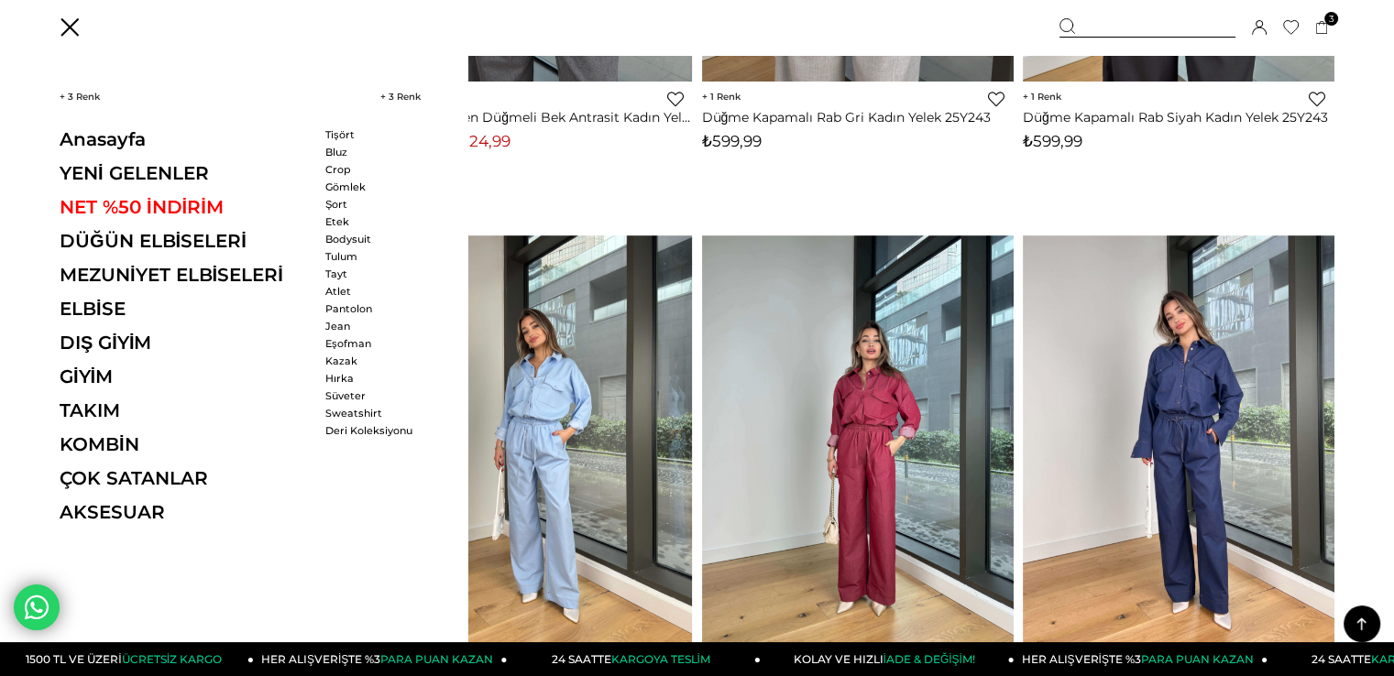
click at [345, 209] on ul "Tişört Bluz Crop Gömlek Şort Etek Bodysuit Tulum" at bounding box center [377, 195] width 105 height 135
click at [335, 216] on link "Etek" at bounding box center [377, 221] width 105 height 13
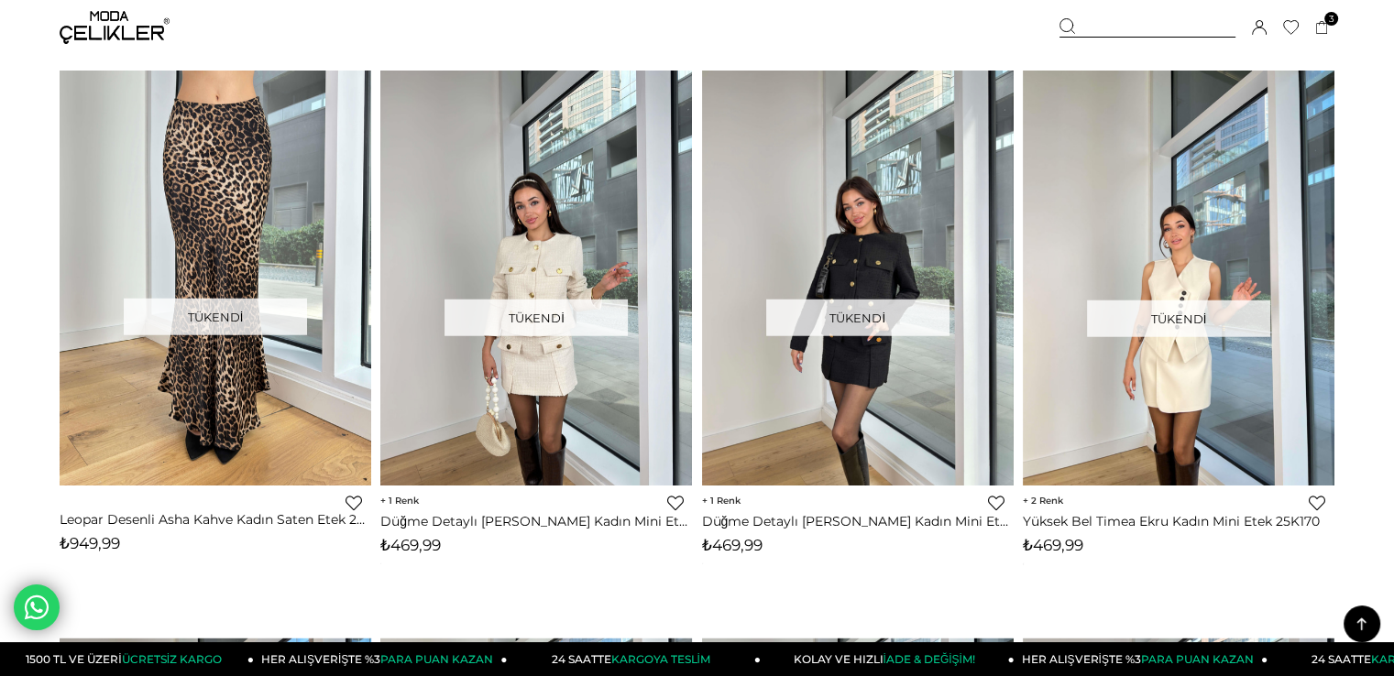
scroll to position [6881, 0]
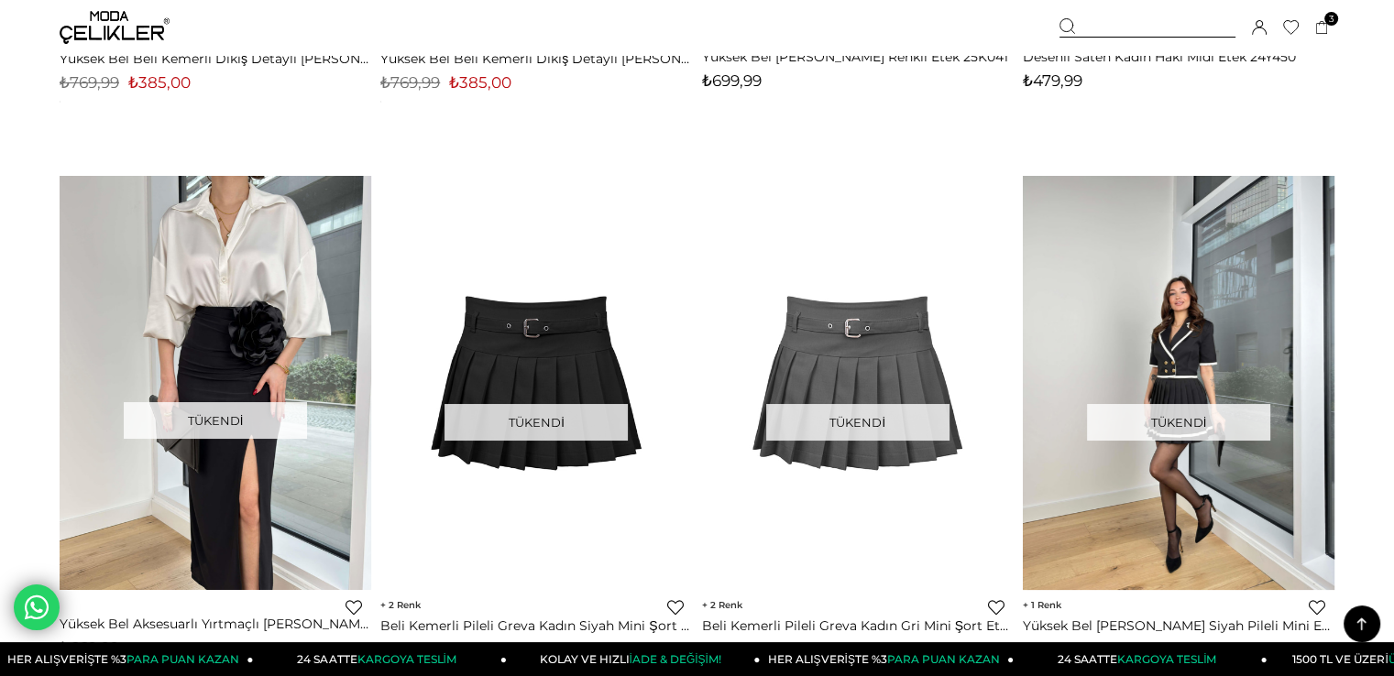
click at [1175, 367] on img at bounding box center [1179, 382] width 312 height 415
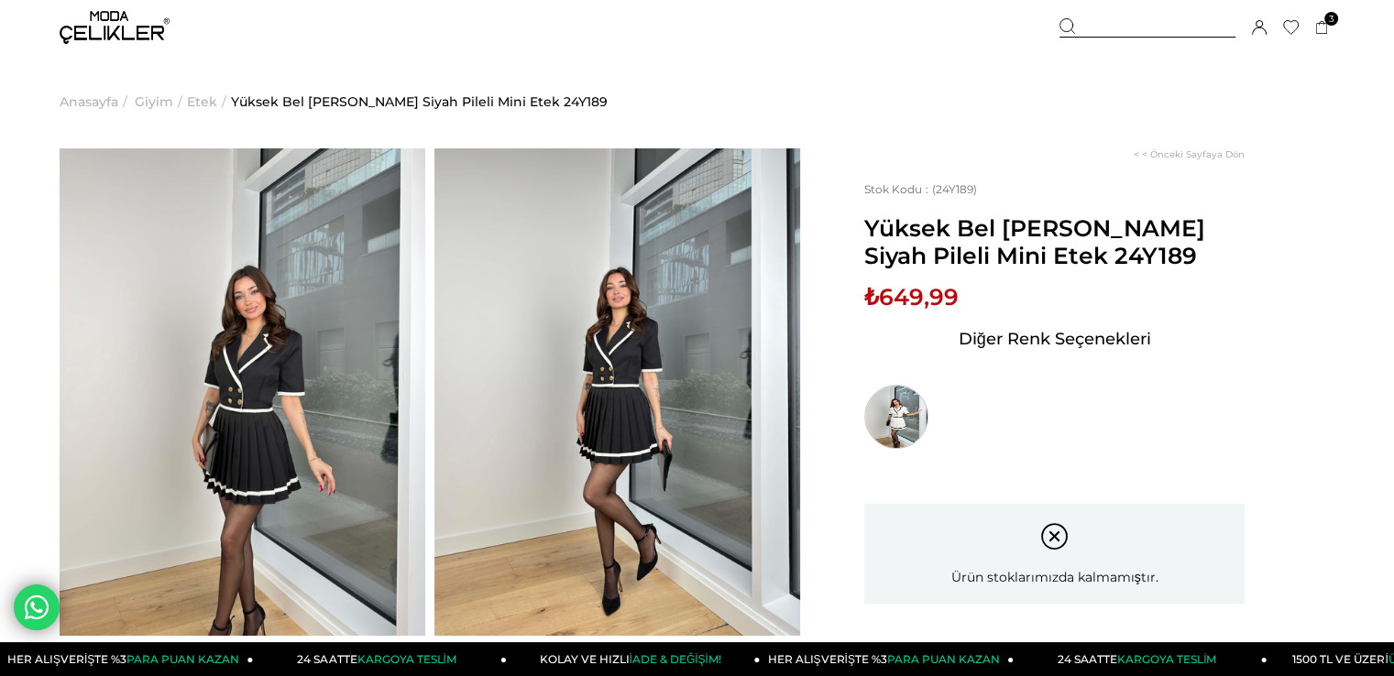
click at [907, 412] on img at bounding box center [896, 417] width 64 height 64
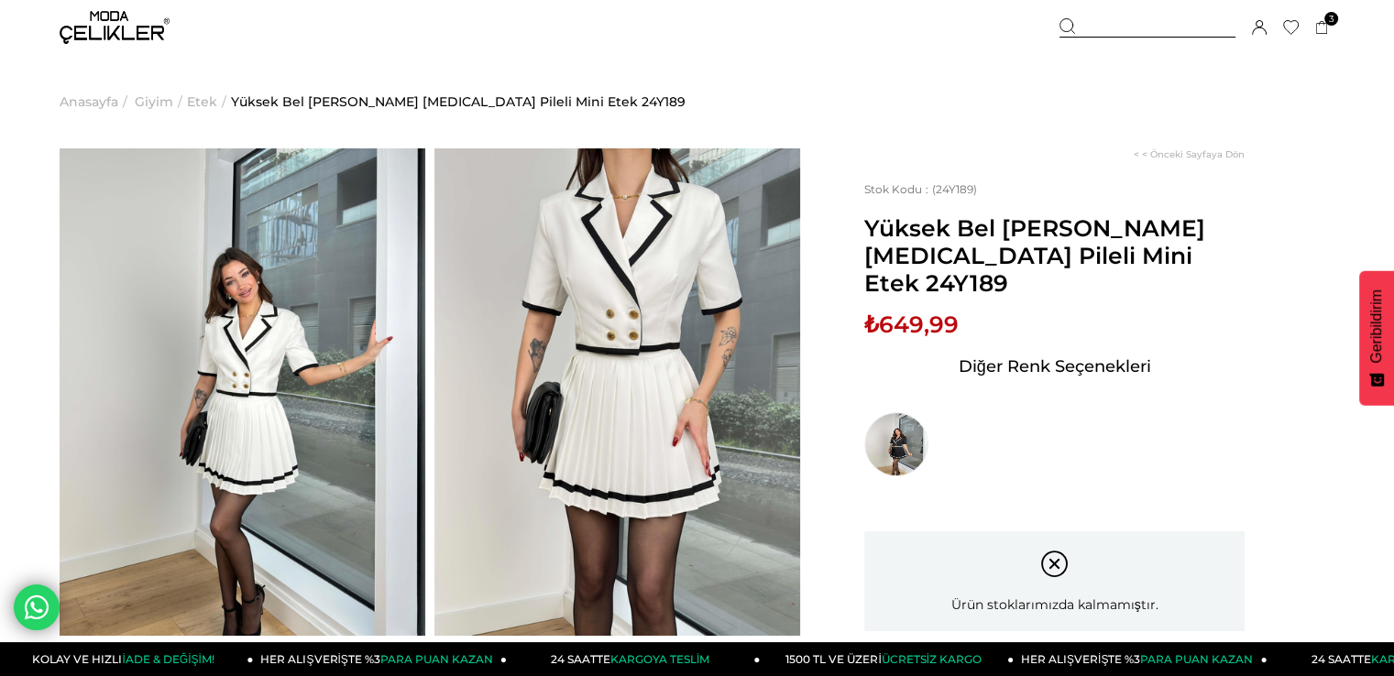
click at [1385, 342] on button "Geribildirim" at bounding box center [1376, 338] width 35 height 135
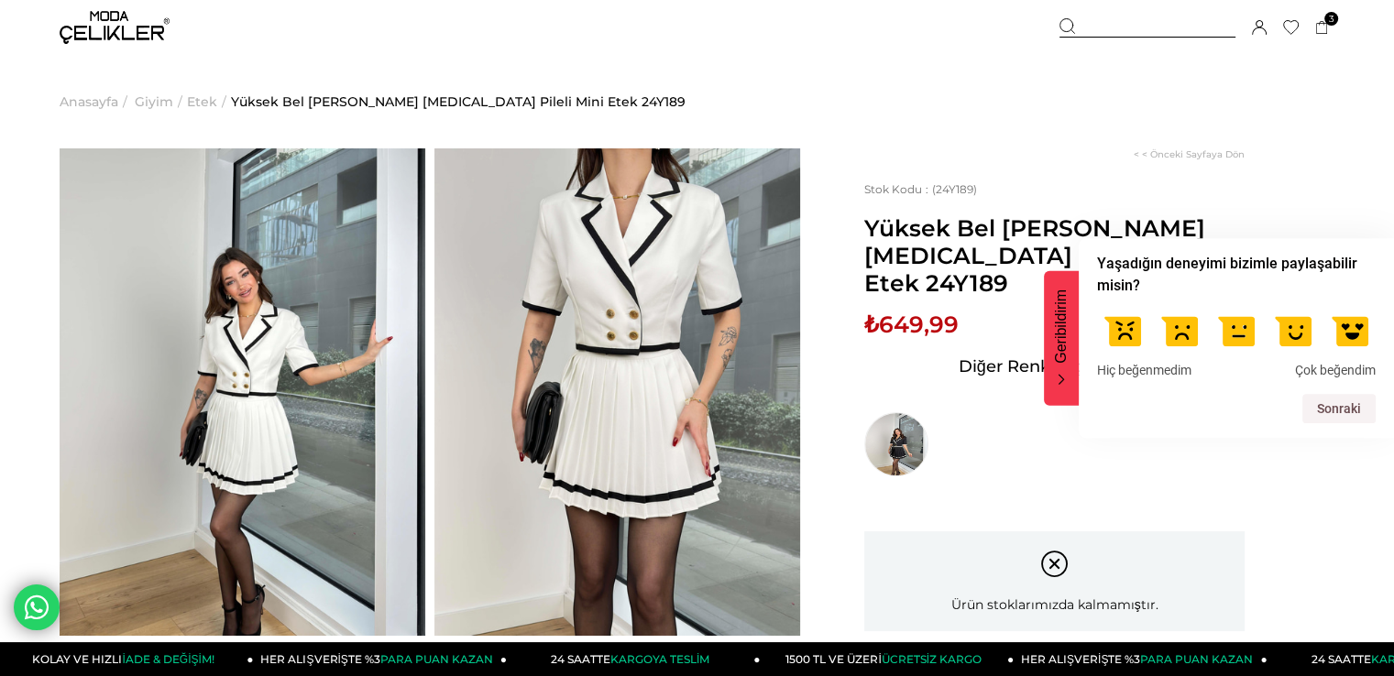
click at [1263, 119] on ul "Anasayfa > Giyim > Etek > Yüksek Bel [PERSON_NAME] [MEDICAL_DATA] Pileli Mini E…" at bounding box center [697, 101] width 1275 height 93
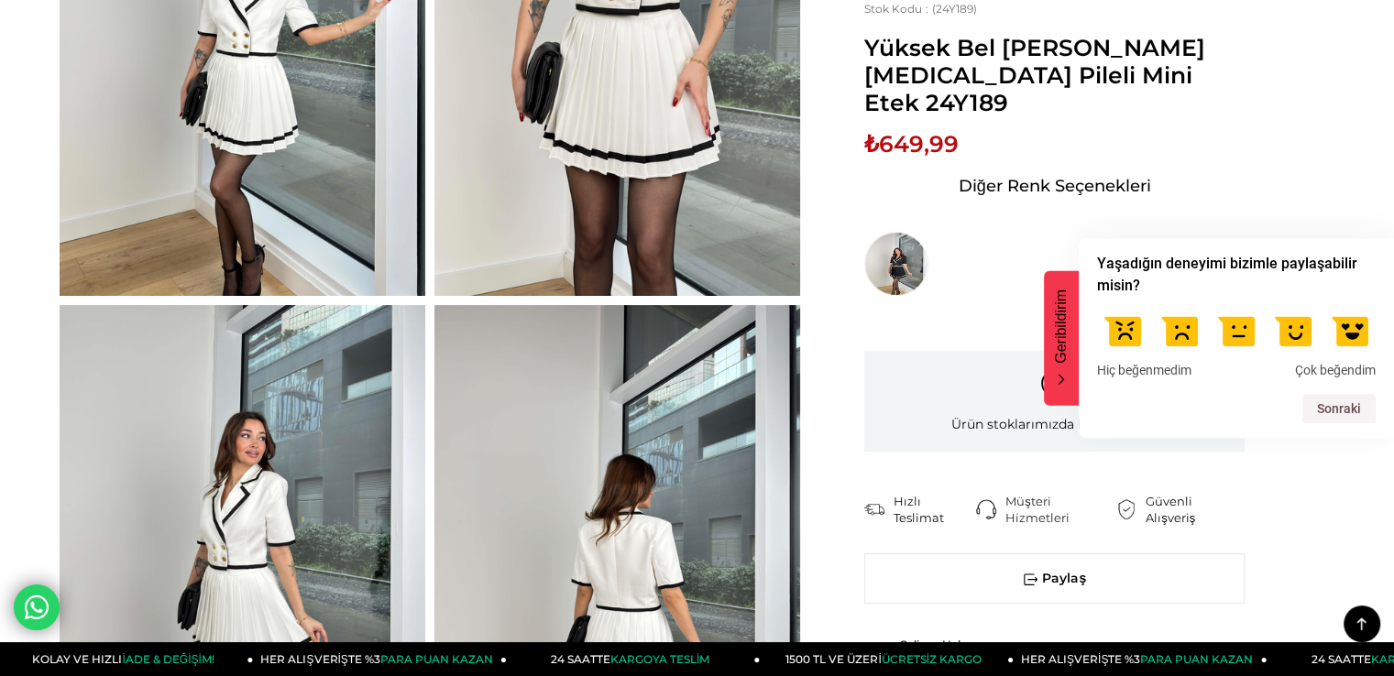
scroll to position [491, 0]
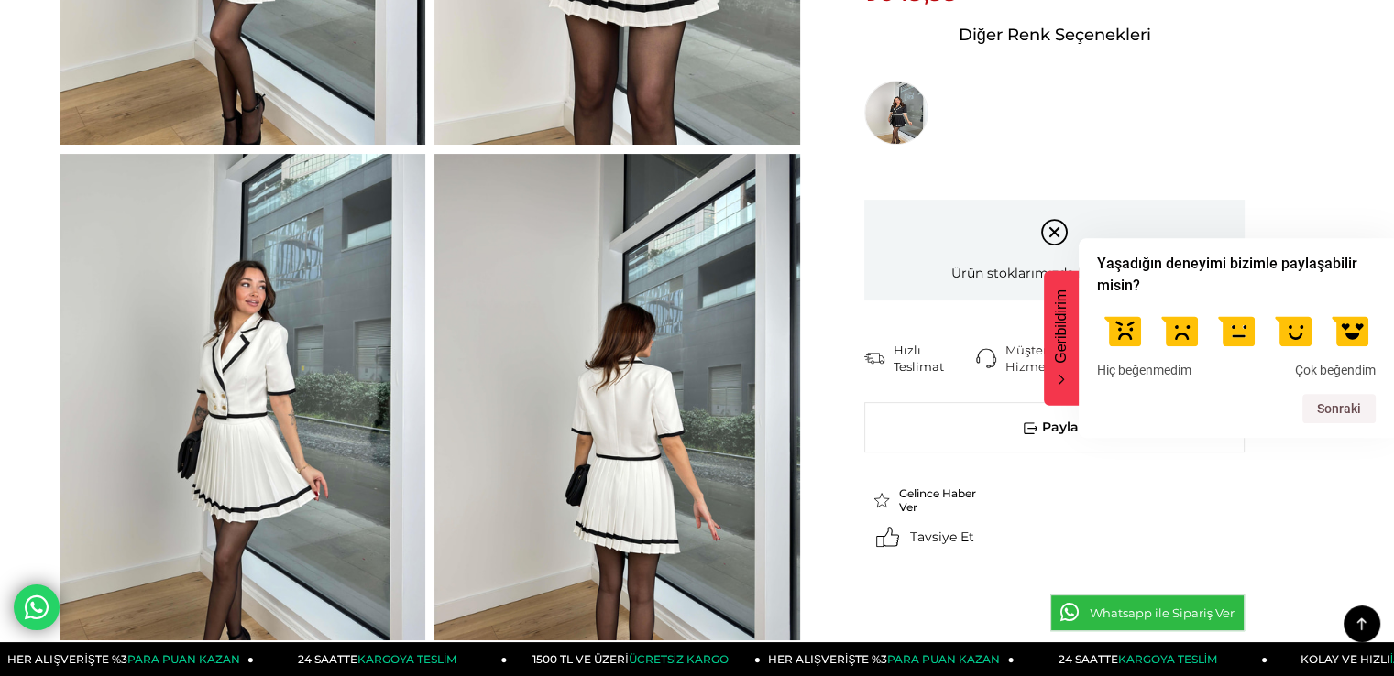
click at [907, 487] on span "Gelince Haber Ver" at bounding box center [940, 500] width 82 height 27
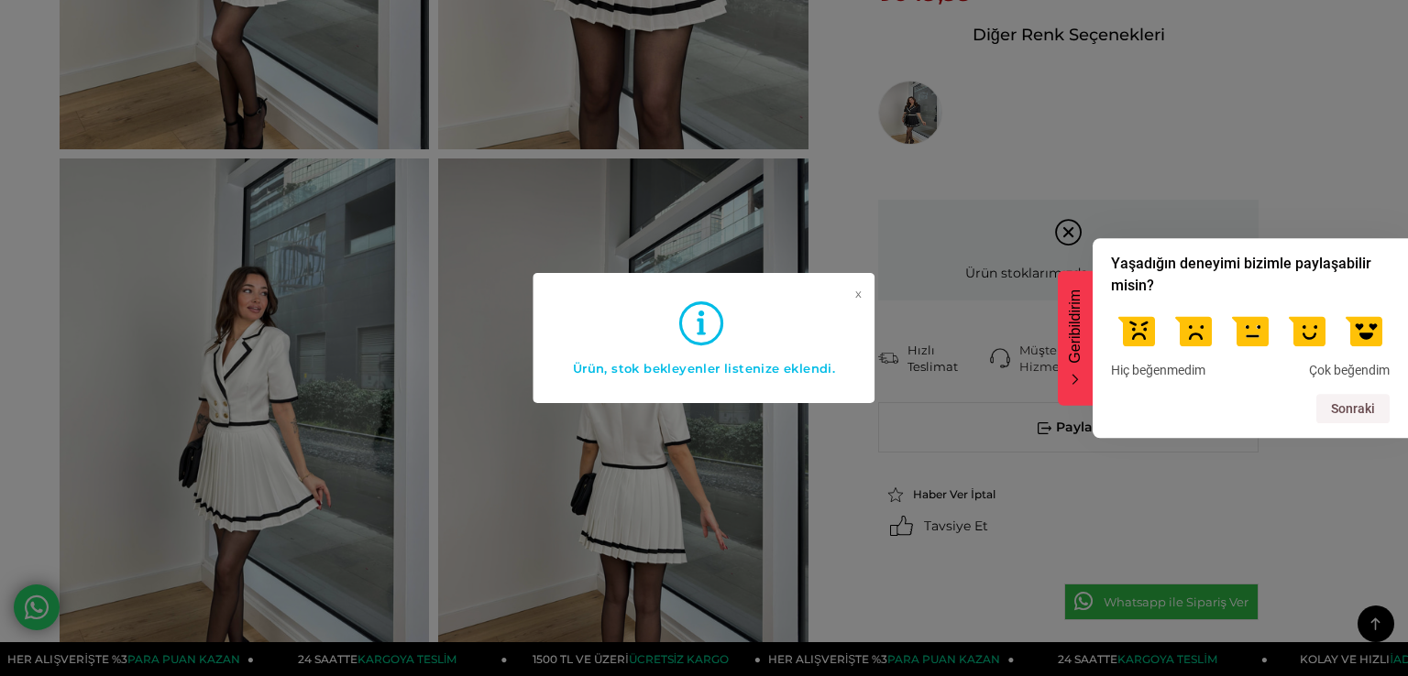
click at [858, 290] on link "x" at bounding box center [858, 323] width 6 height 73
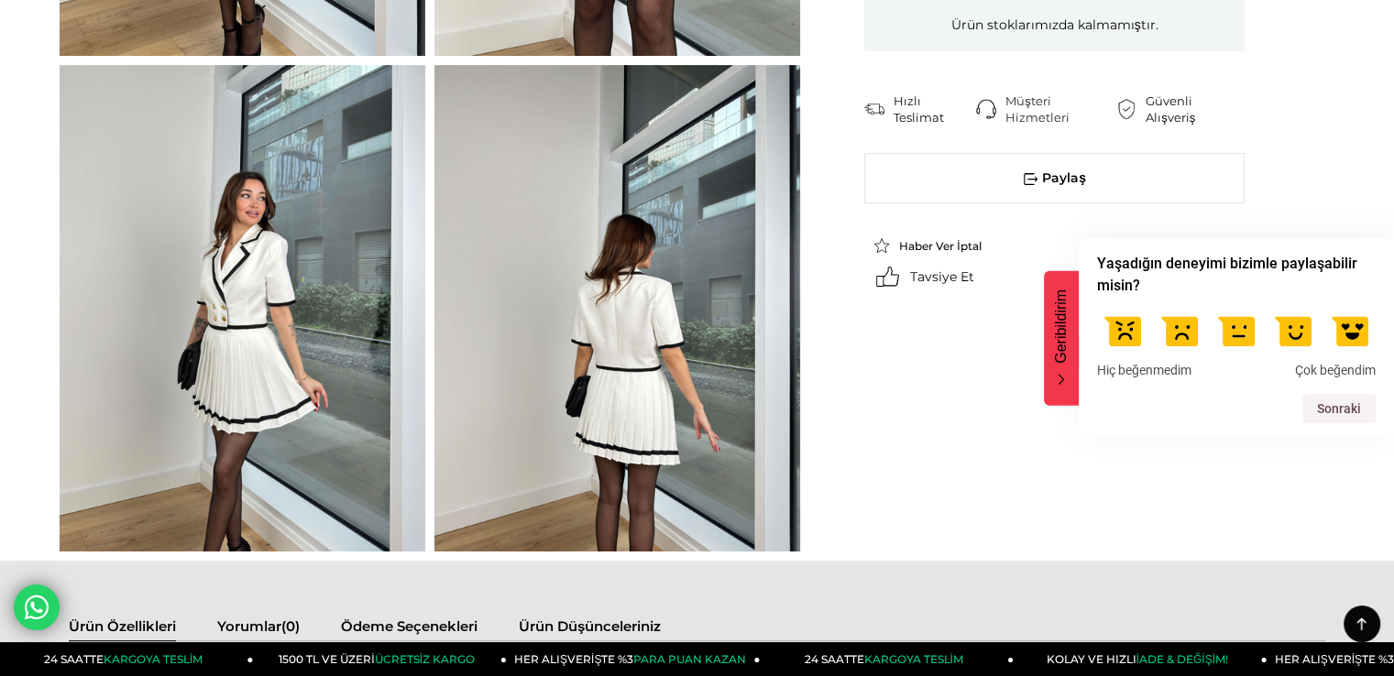
scroll to position [0, 0]
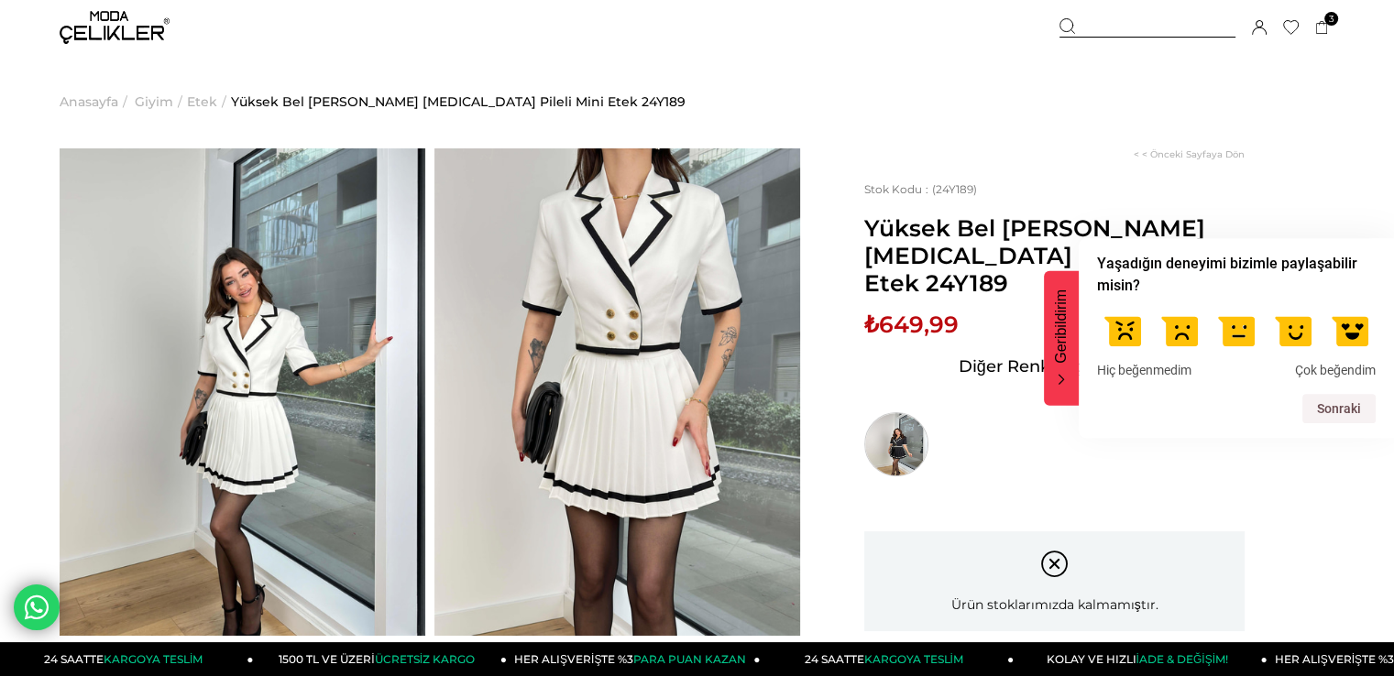
click at [880, 413] on img at bounding box center [896, 444] width 64 height 64
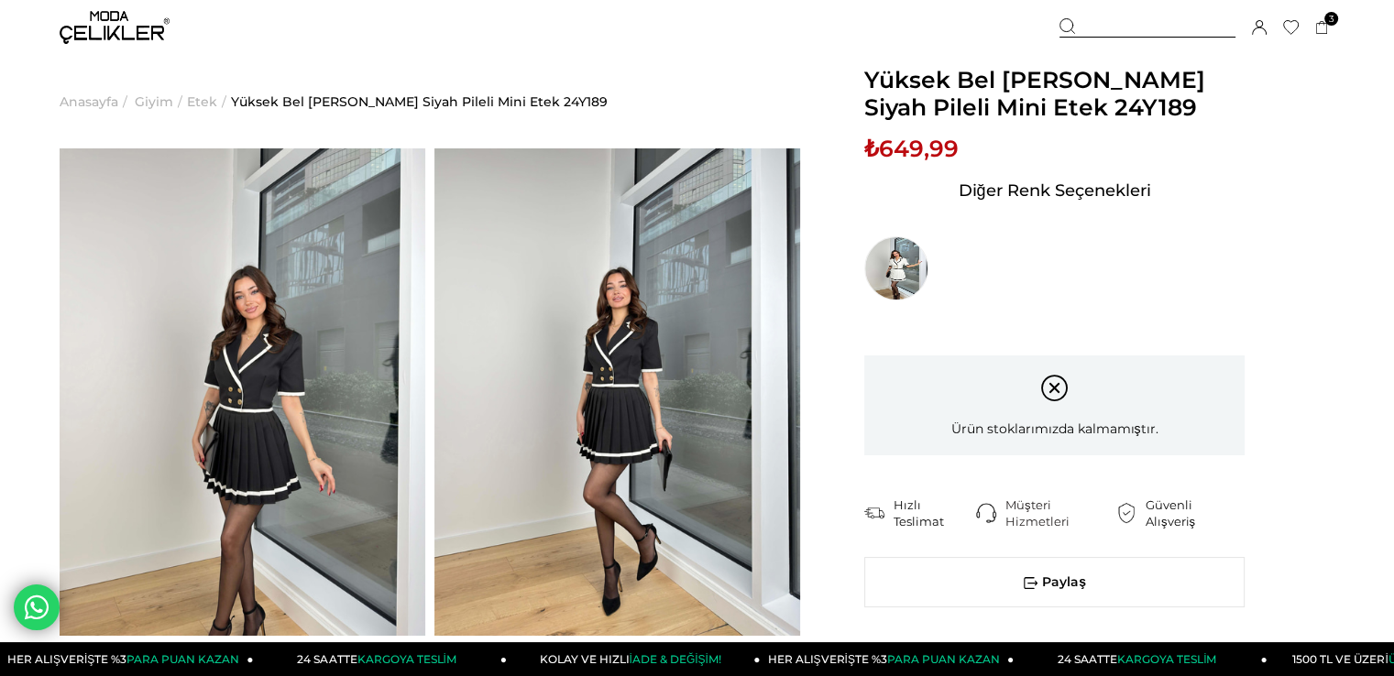
scroll to position [580, 0]
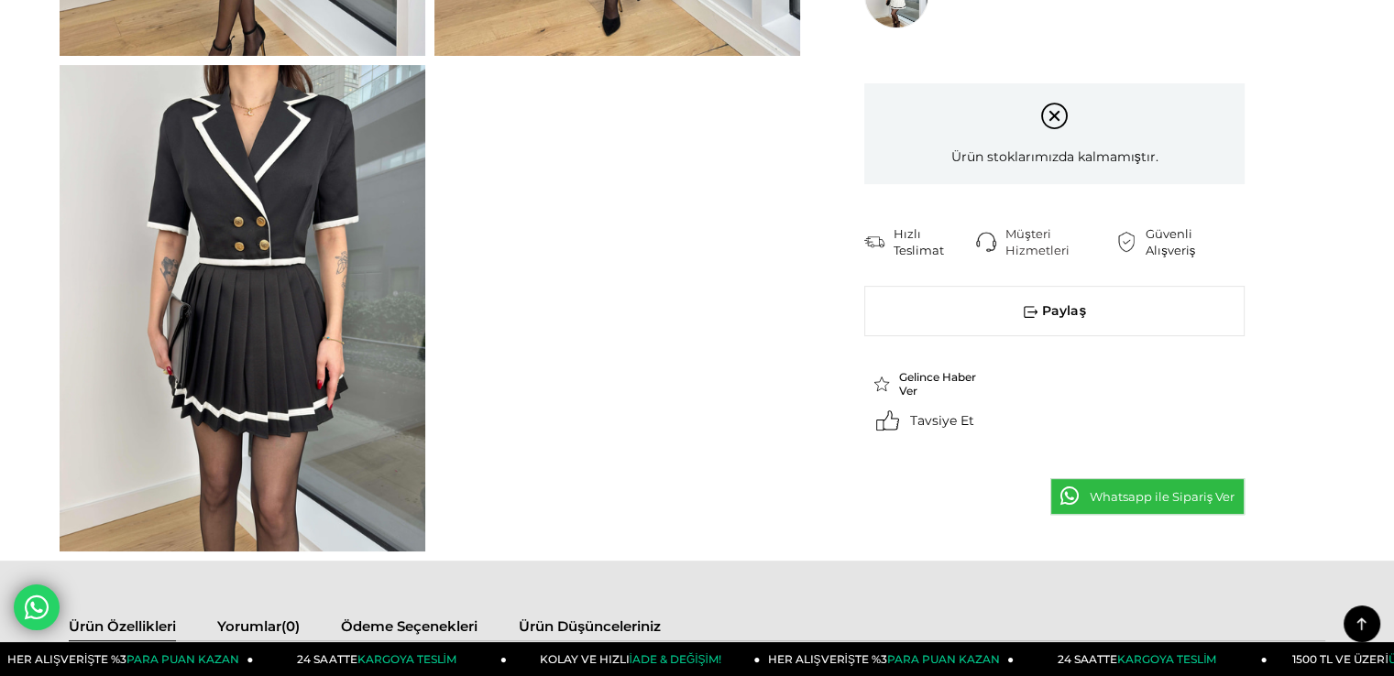
click at [927, 379] on span "Gelince Haber Ver" at bounding box center [940, 383] width 82 height 27
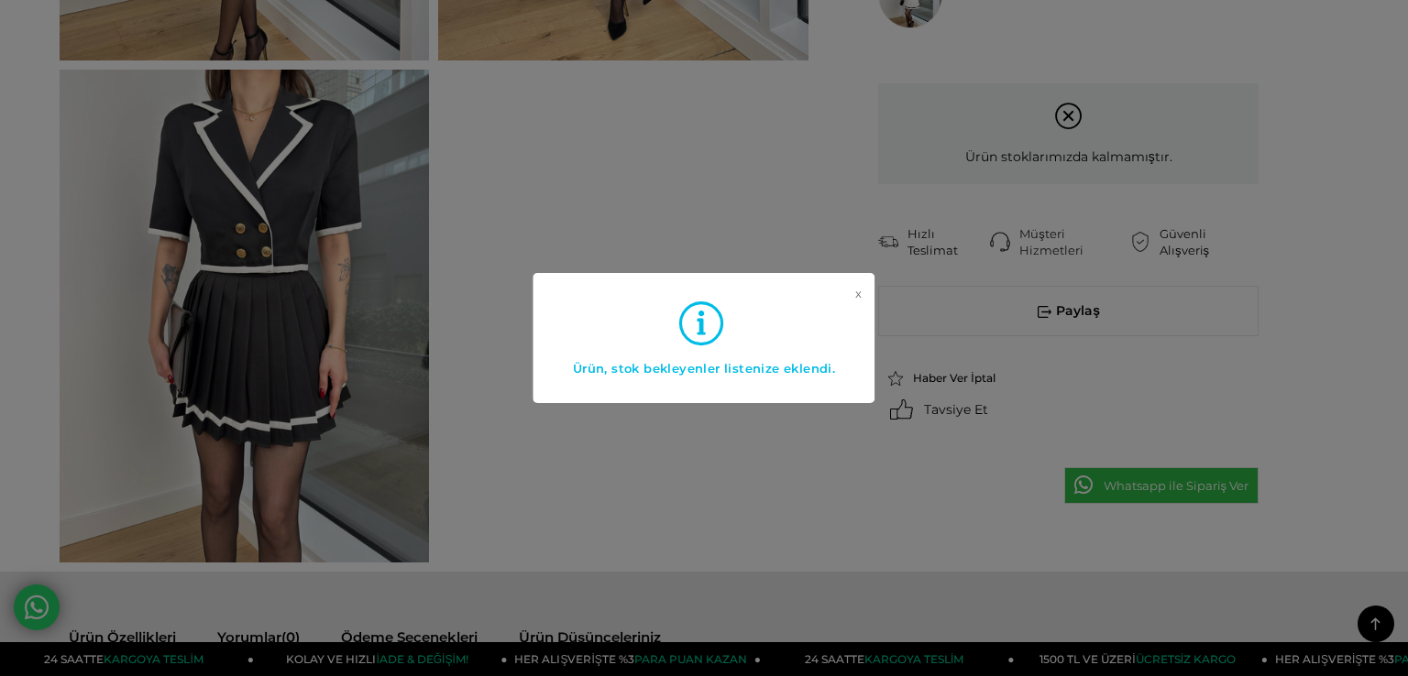
click at [614, 505] on div "x Ürün, stok bekleyenler listenize eklendi." at bounding box center [704, 338] width 1408 height 676
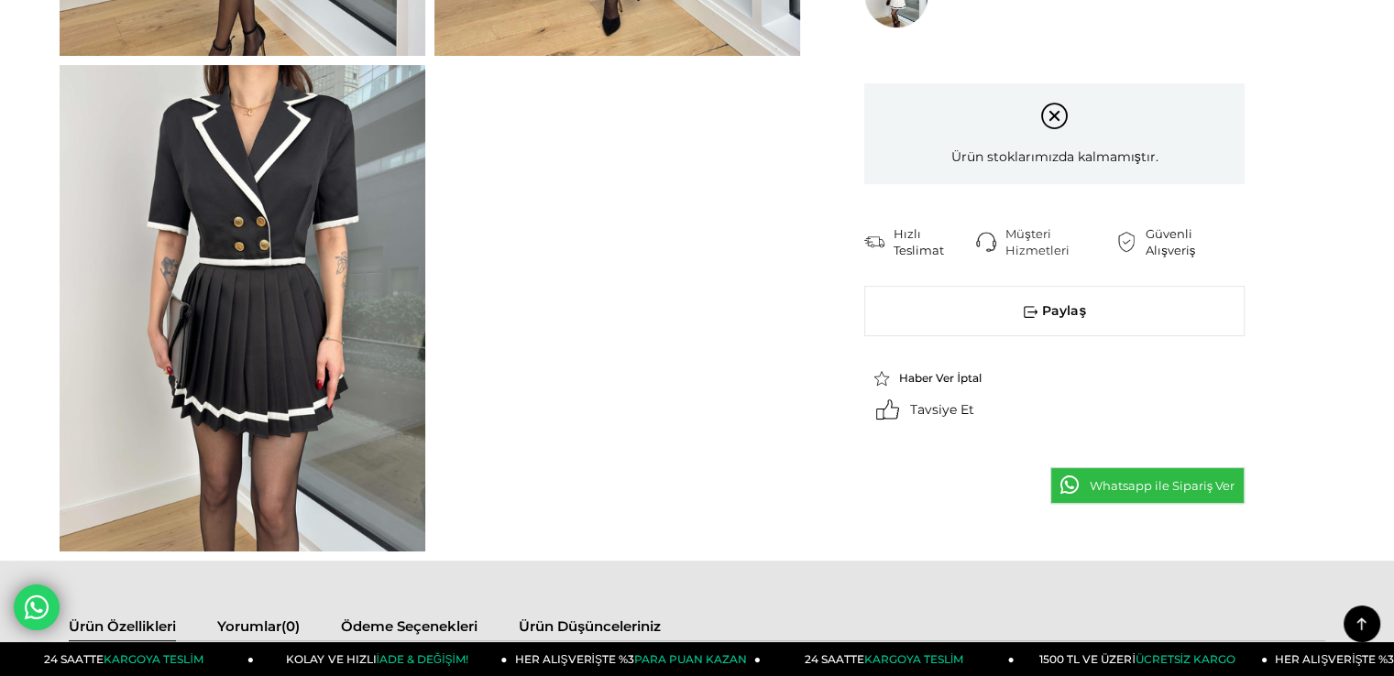
scroll to position [0, 0]
